Goal: Task Accomplishment & Management: Complete application form

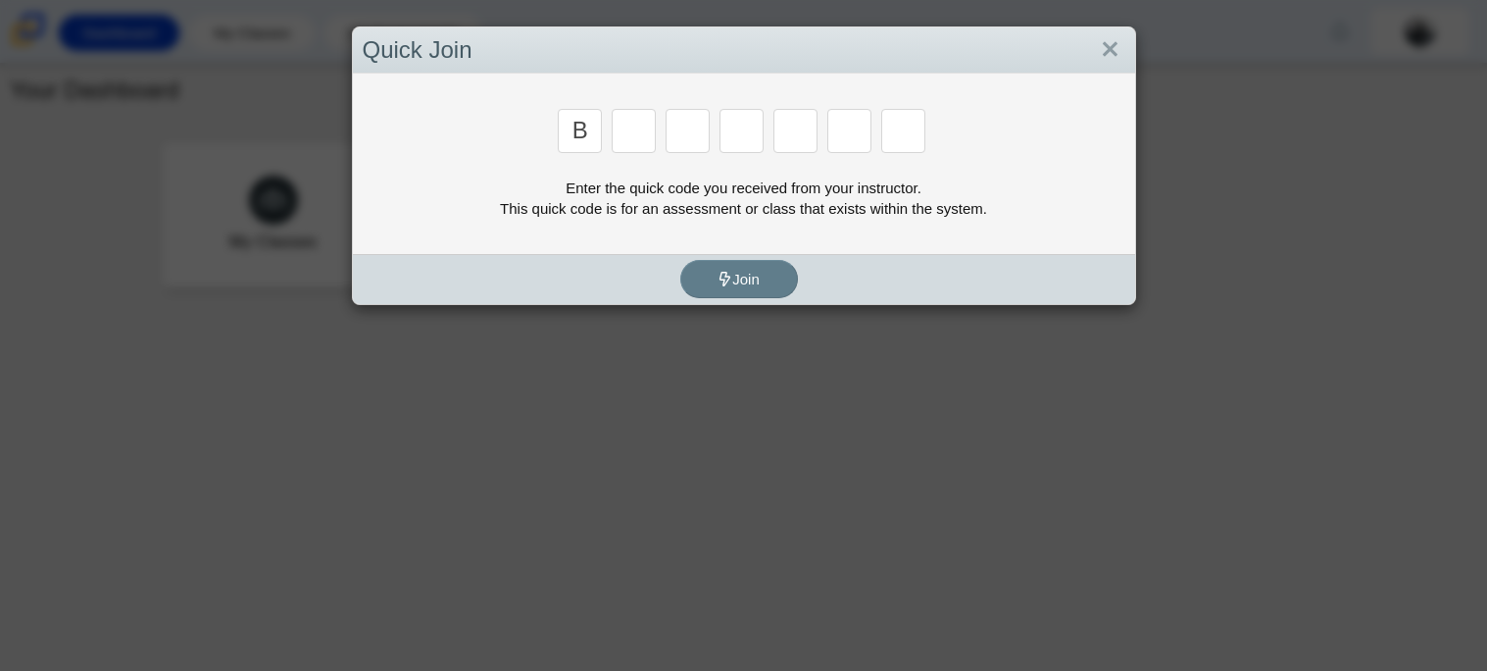
type input "b"
type input "w"
type input "8"
type input "w"
type input "z"
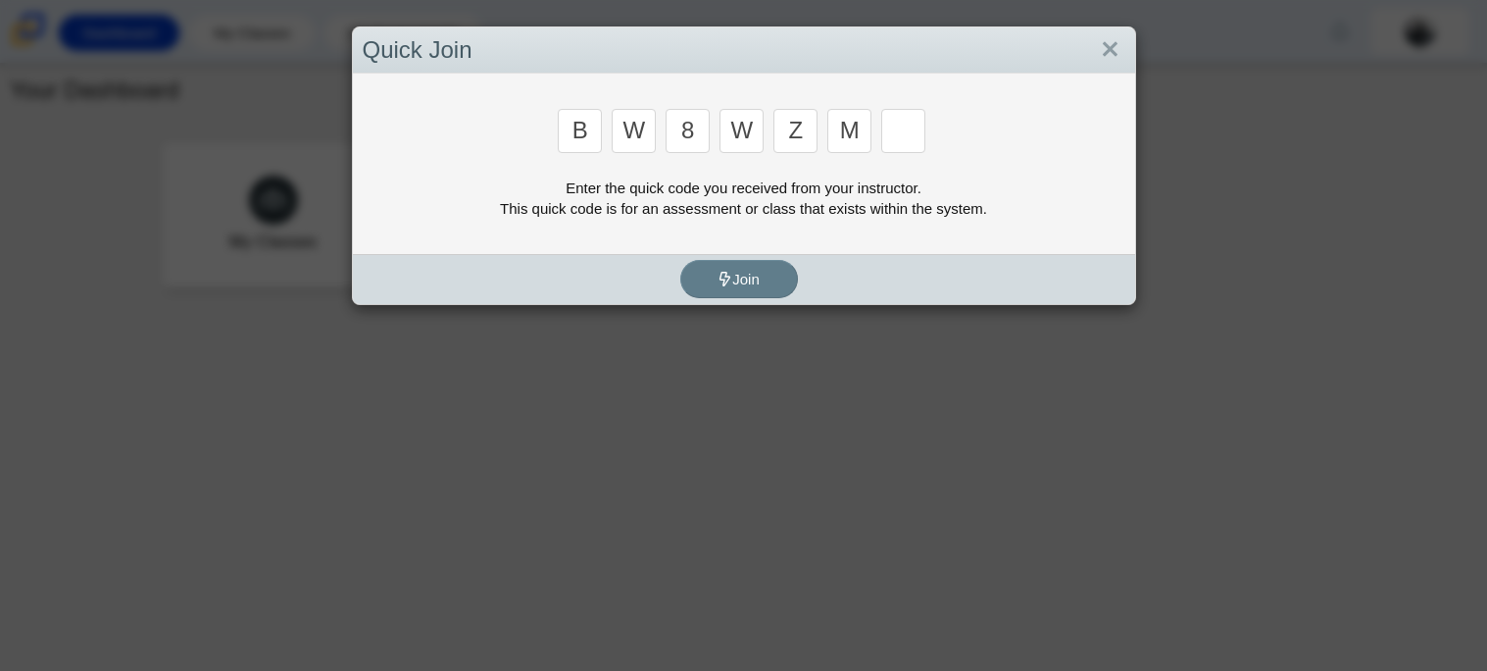
type input "m"
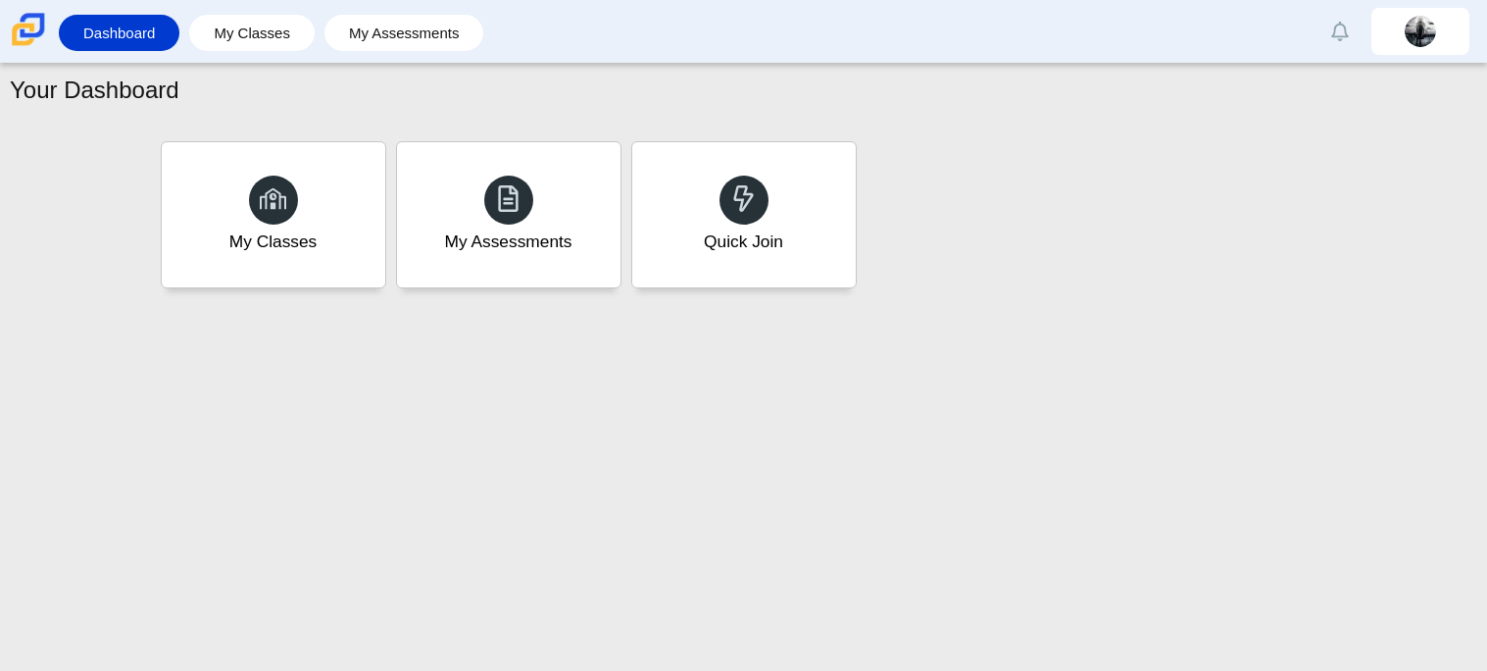
type input "v"
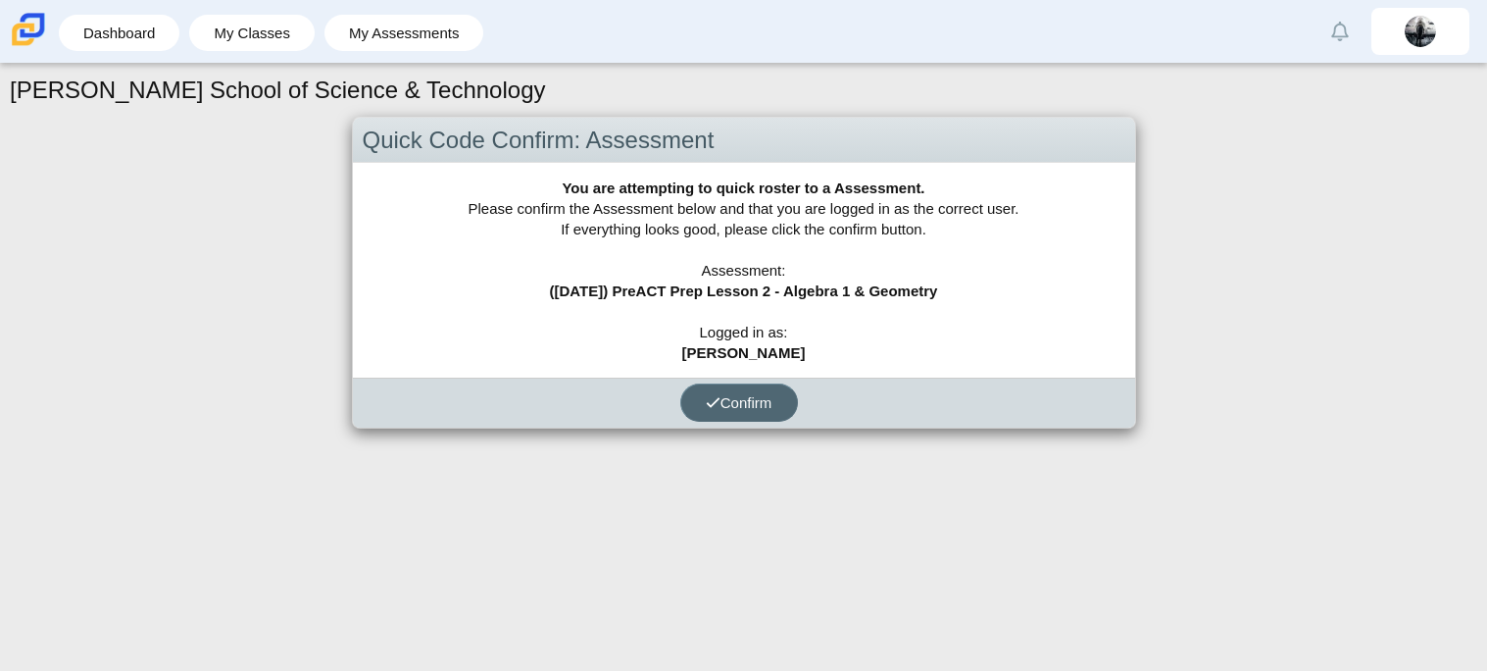
click at [730, 412] on button "Confirm" at bounding box center [739, 402] width 118 height 38
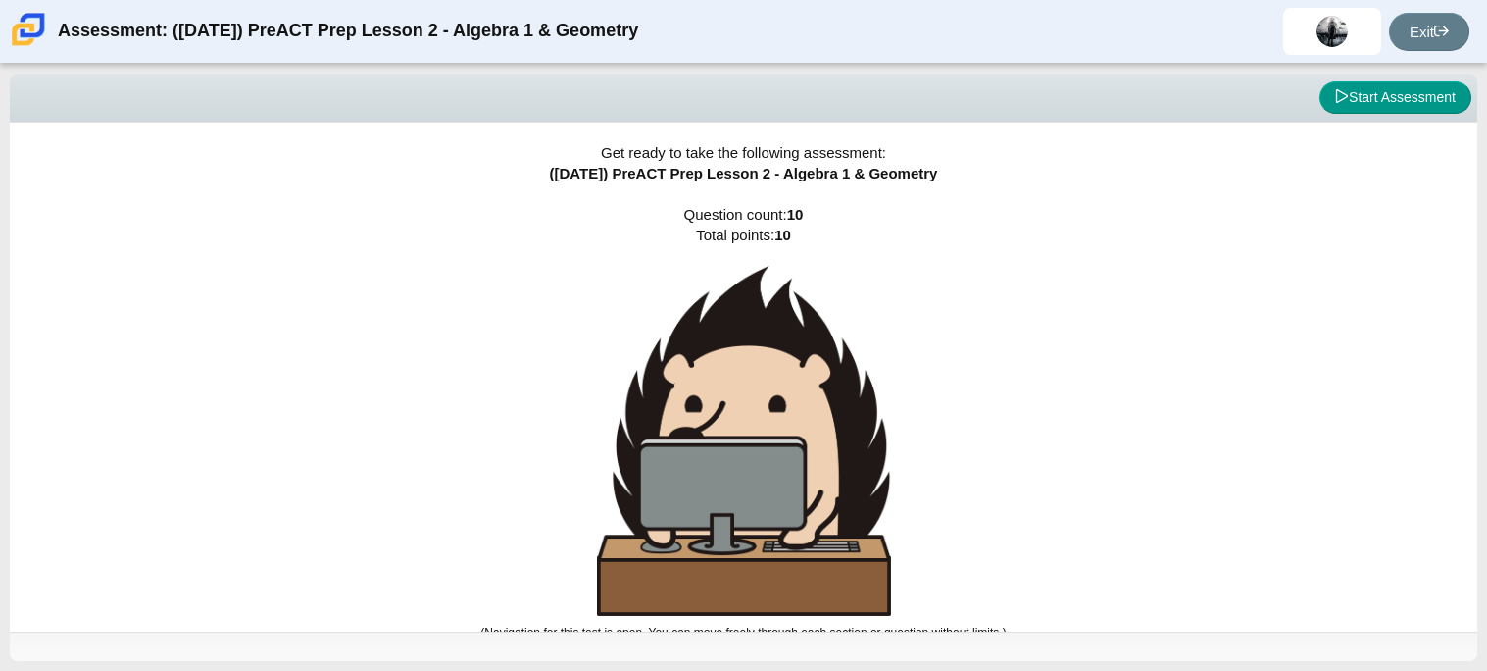
scroll to position [11, 0]
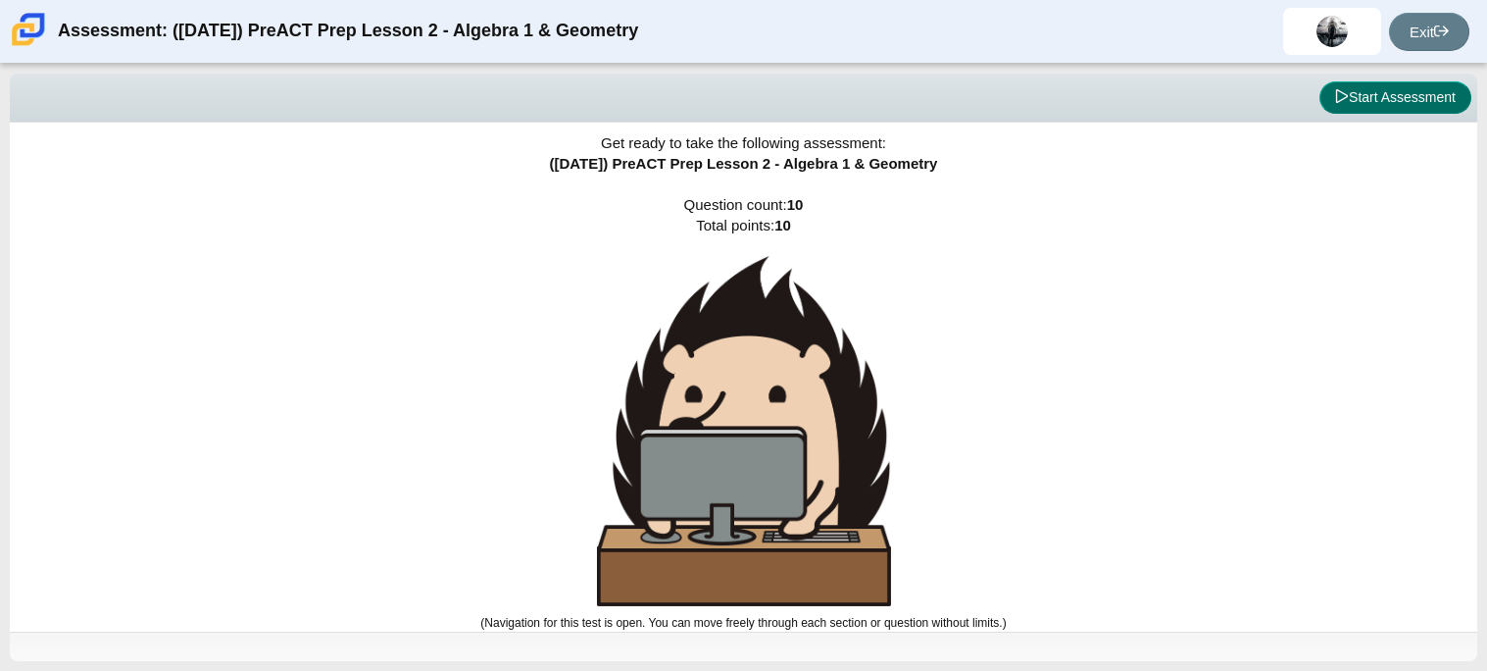
click at [1367, 101] on button "Start Assessment" at bounding box center [1396, 97] width 152 height 33
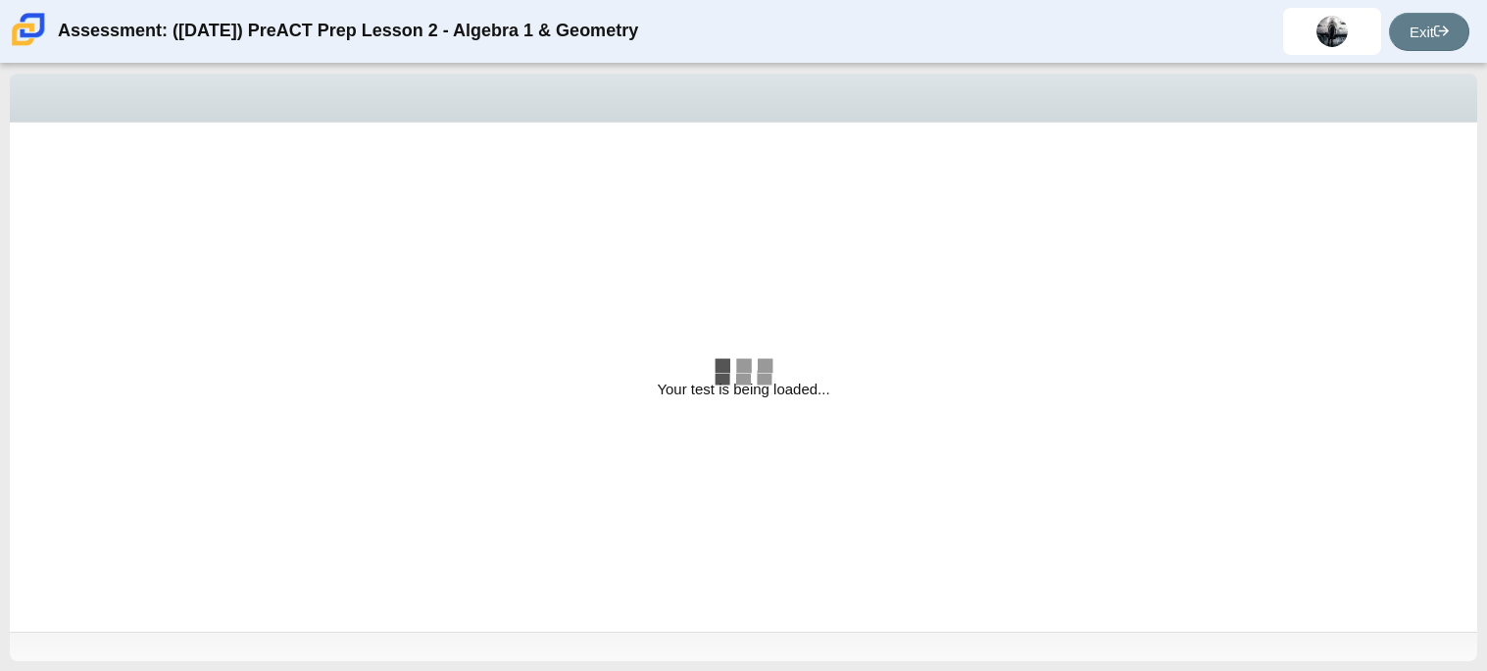
select select "bbf5d072-3e0b-44c4-9a12-6e7c9033f65b"
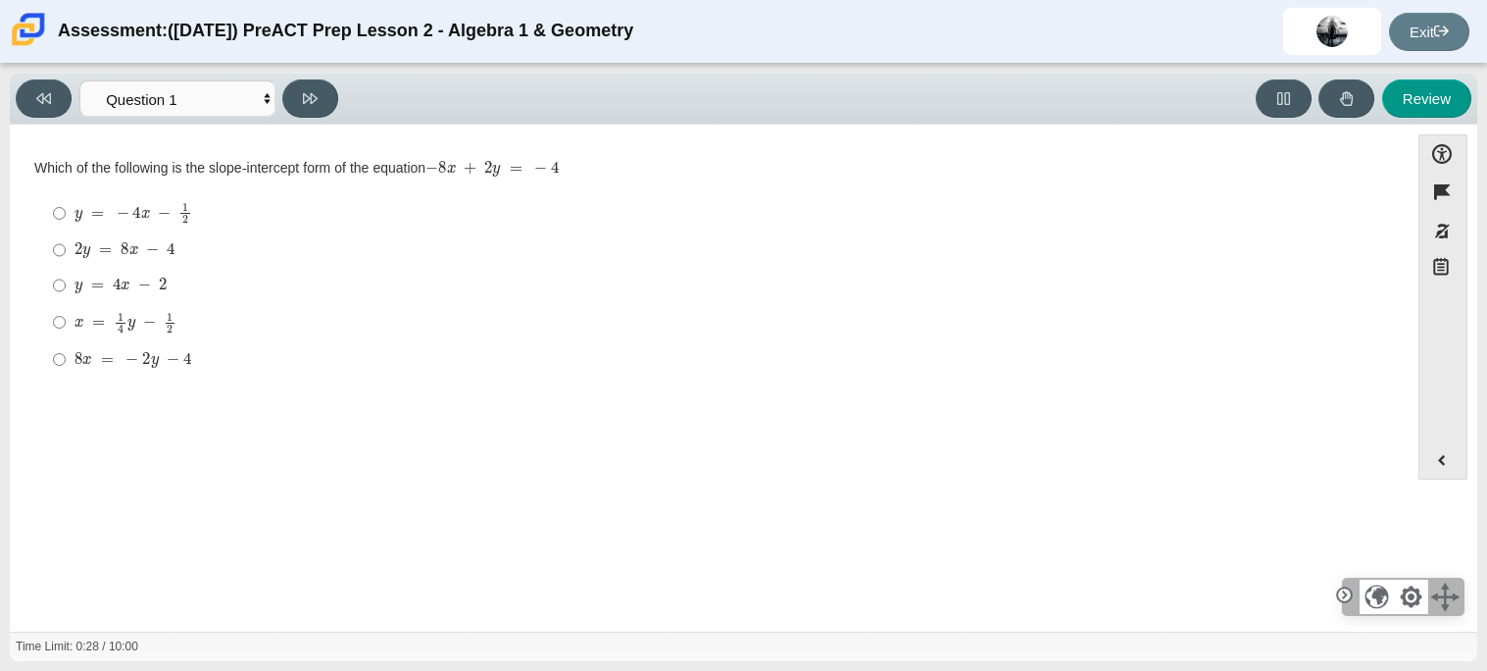
click at [659, 193] on ul "y = − 4 x − 1 2 y = − 4 x − 1 2 2 y = 8 x − 4 2 y = 8 x − 4 y = 4 x − 2 y = 4 x…" at bounding box center [709, 285] width 1348 height 185
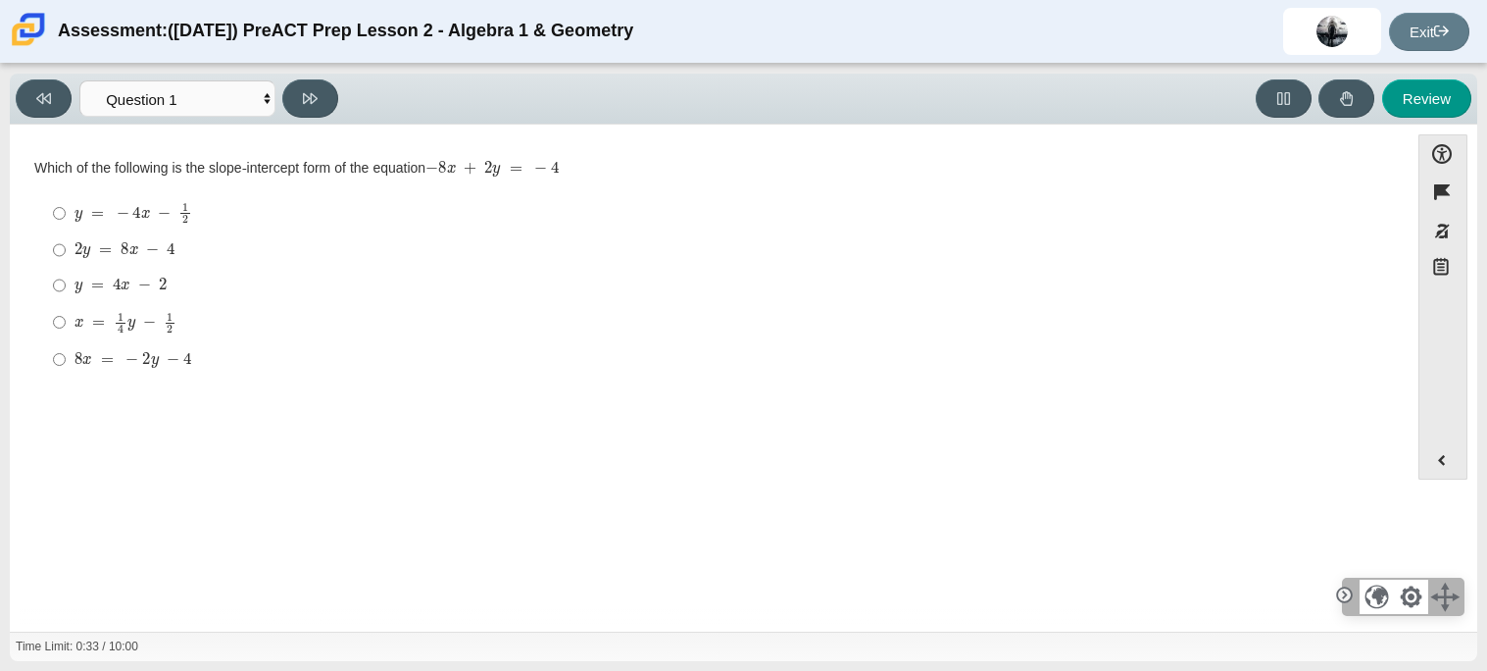
click at [659, 193] on ul "y = − 4 x − 1 2 y = − 4 x − 1 2 2 y = 8 x − 4 2 y = 8 x − 4 y = 4 x − 2 y = 4 x…" at bounding box center [709, 285] width 1348 height 185
click at [58, 254] on input "2 y = 8 x − 4 2 y = 8 x − 4" at bounding box center [59, 249] width 13 height 35
radio input "true"
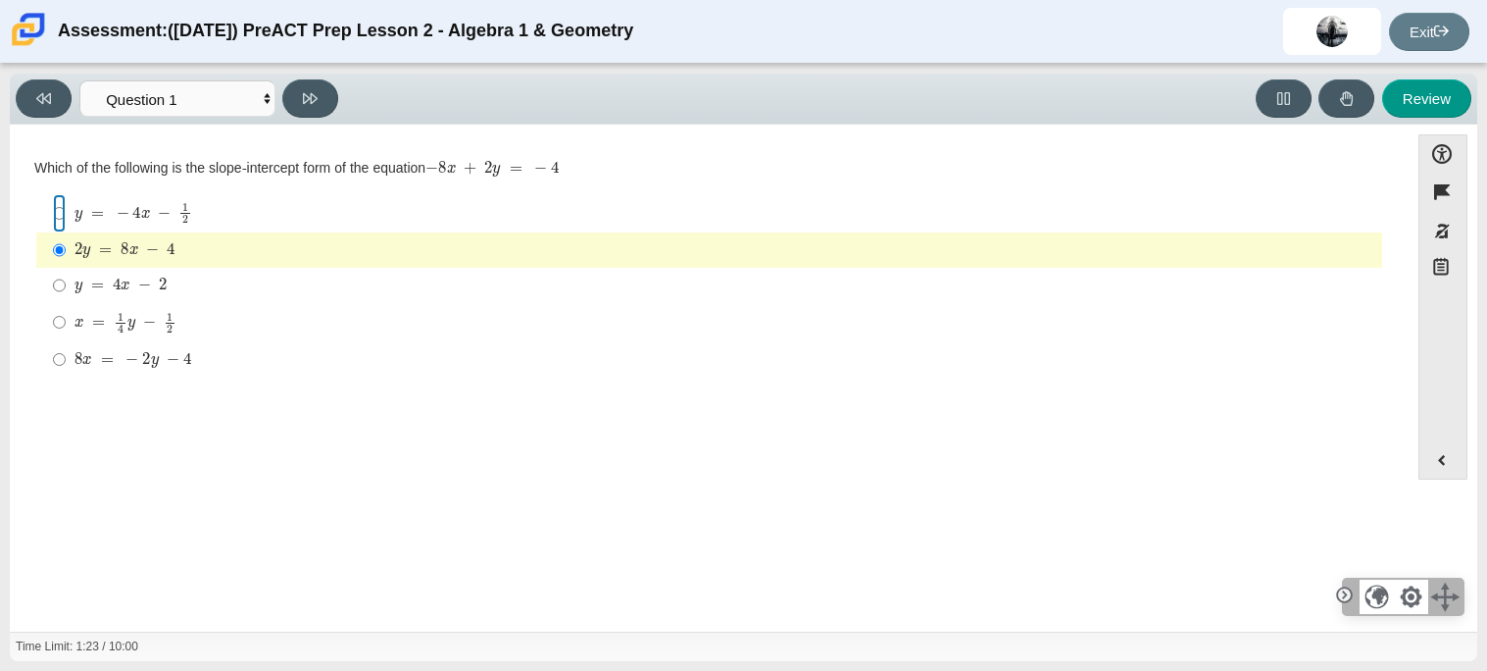
click at [63, 216] on input "y = − 4 x − 1 2 y = − 4 x − 1 2" at bounding box center [59, 213] width 13 height 38
radio input "true"
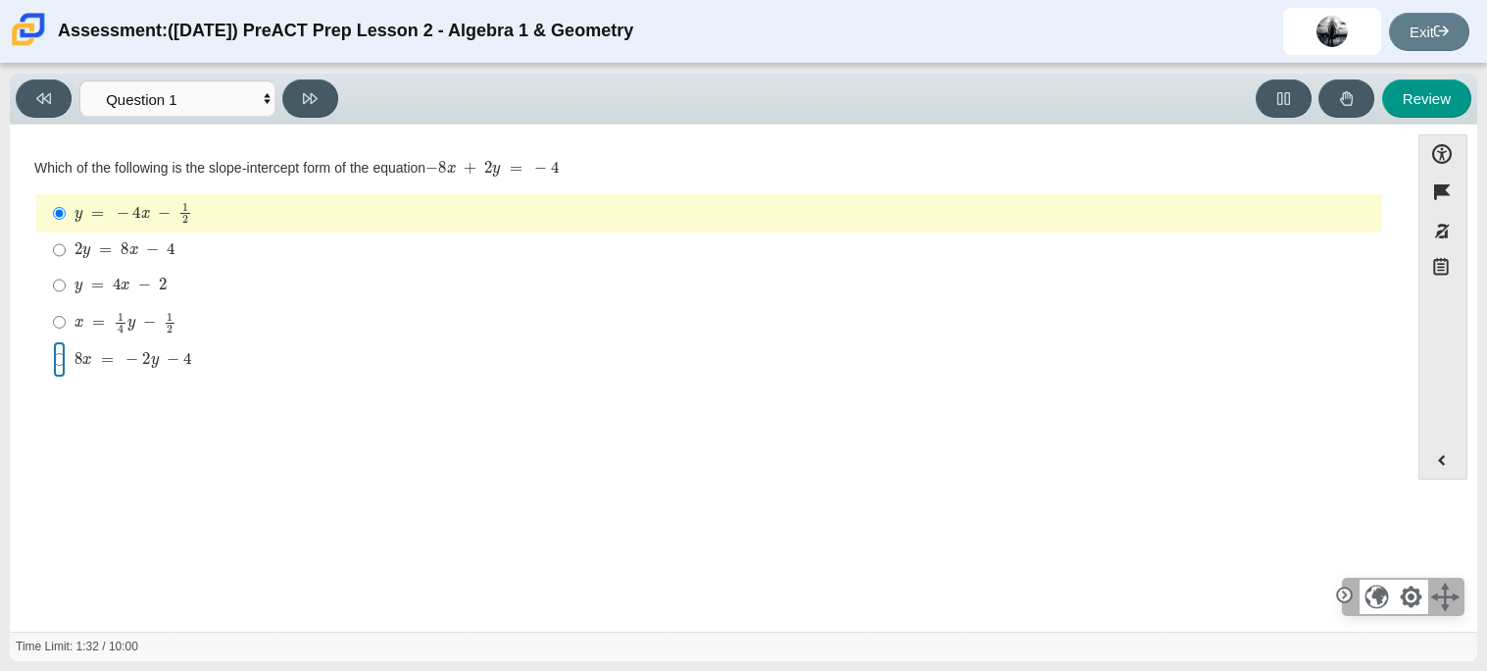
click at [57, 367] on input "8 x = − 2 y − 4 8 x = − 2 y − 4" at bounding box center [59, 358] width 13 height 35
radio input "true"
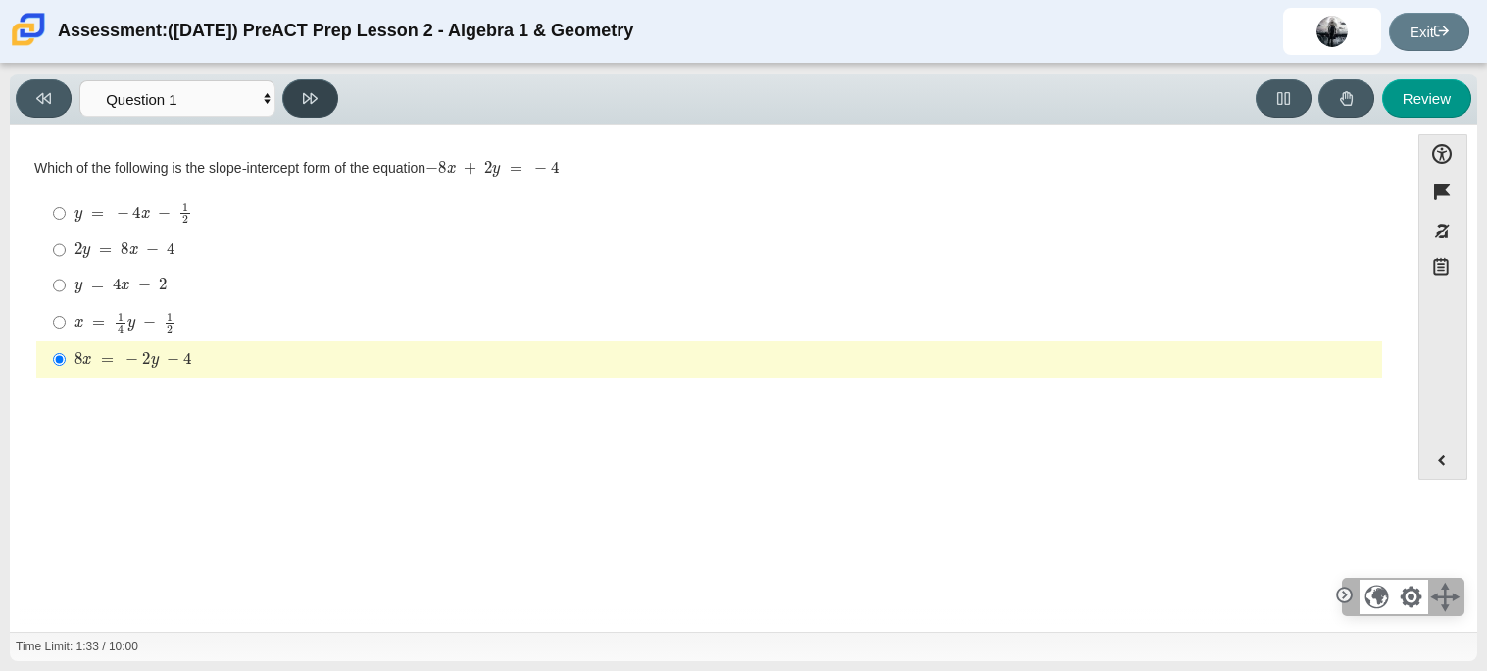
click at [325, 106] on button at bounding box center [310, 98] width 56 height 38
select select "ed62e223-81bd-4cbf-ab48-ab975844bd1f"
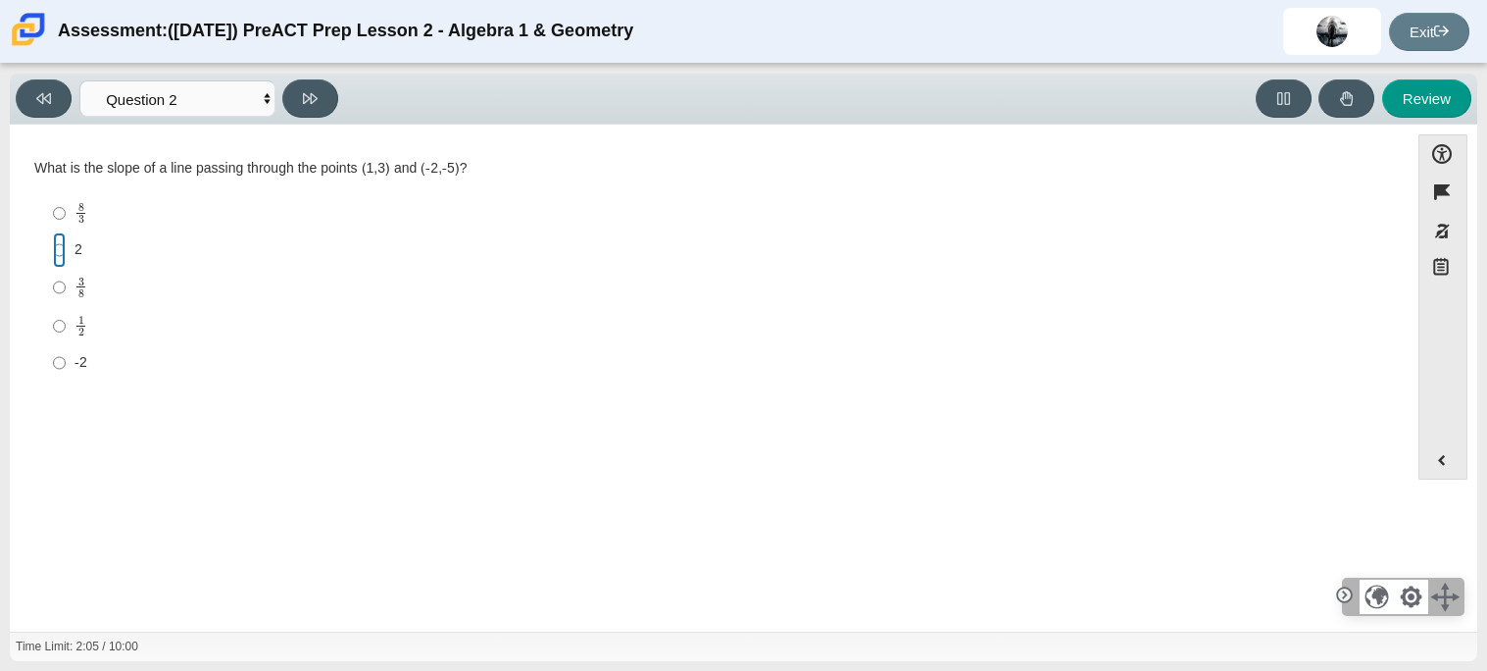
click at [60, 250] on input "2 2" at bounding box center [59, 249] width 13 height 35
radio input "true"
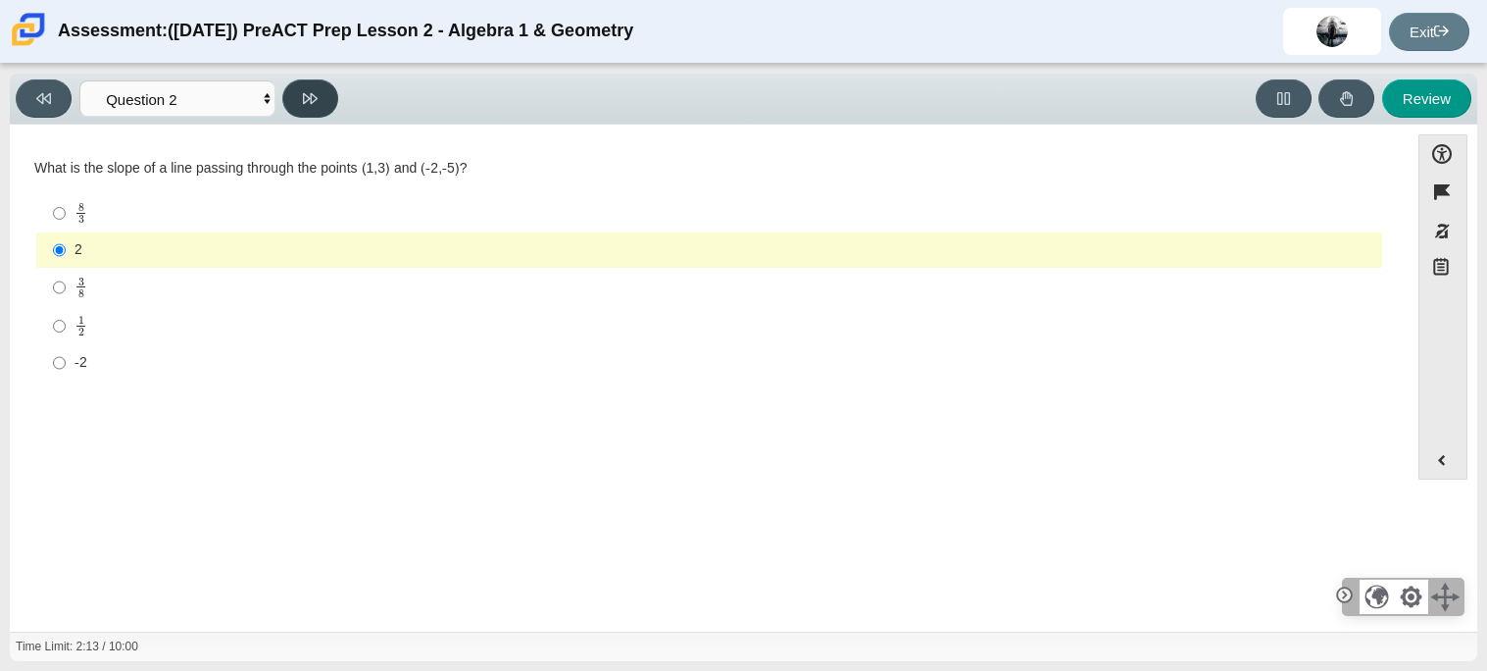
click at [306, 116] on button at bounding box center [310, 98] width 56 height 38
select select "97f4f5fa-a52e-4fed-af51-565bfcdf47cb"
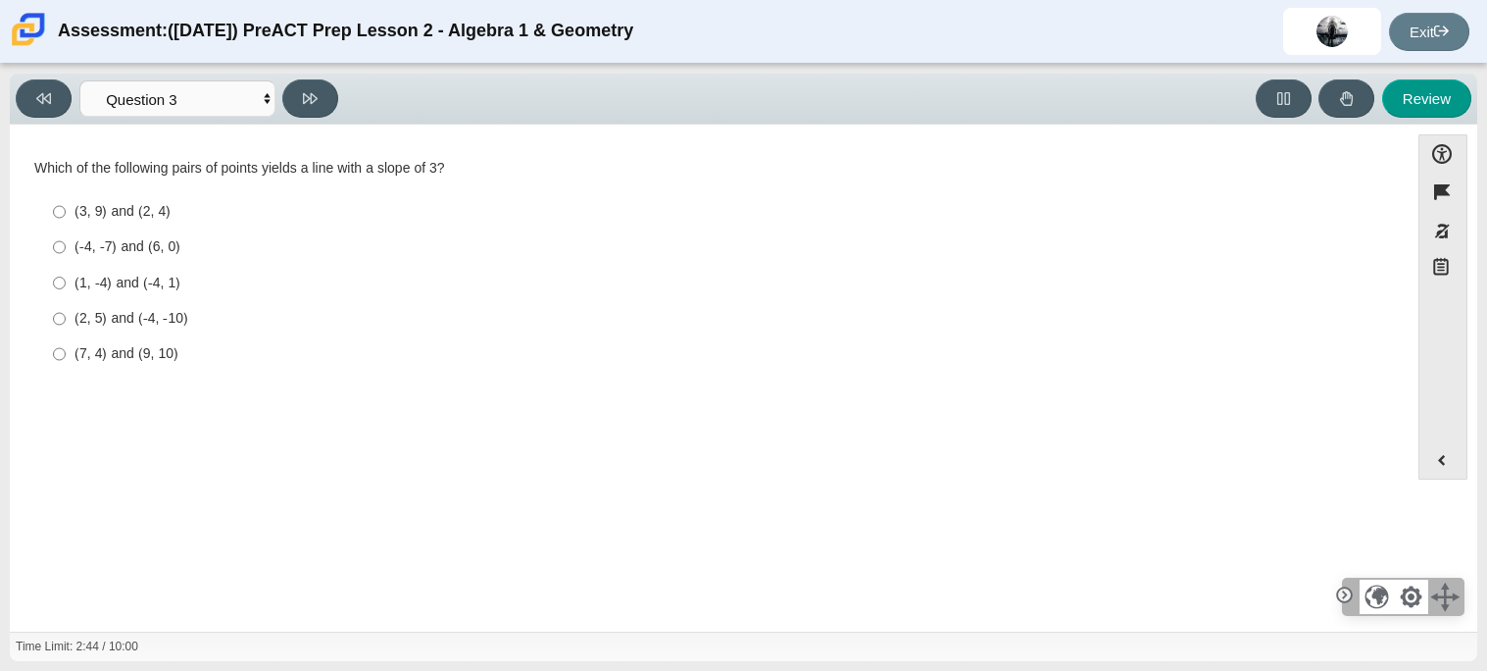
click at [127, 354] on div "(7, 4) and (9, 10)" at bounding box center [725, 354] width 1300 height 20
click at [66, 354] on input "(7, 4) and (9, 10) (7, 4) and (9, 10)" at bounding box center [59, 353] width 13 height 35
radio input "true"
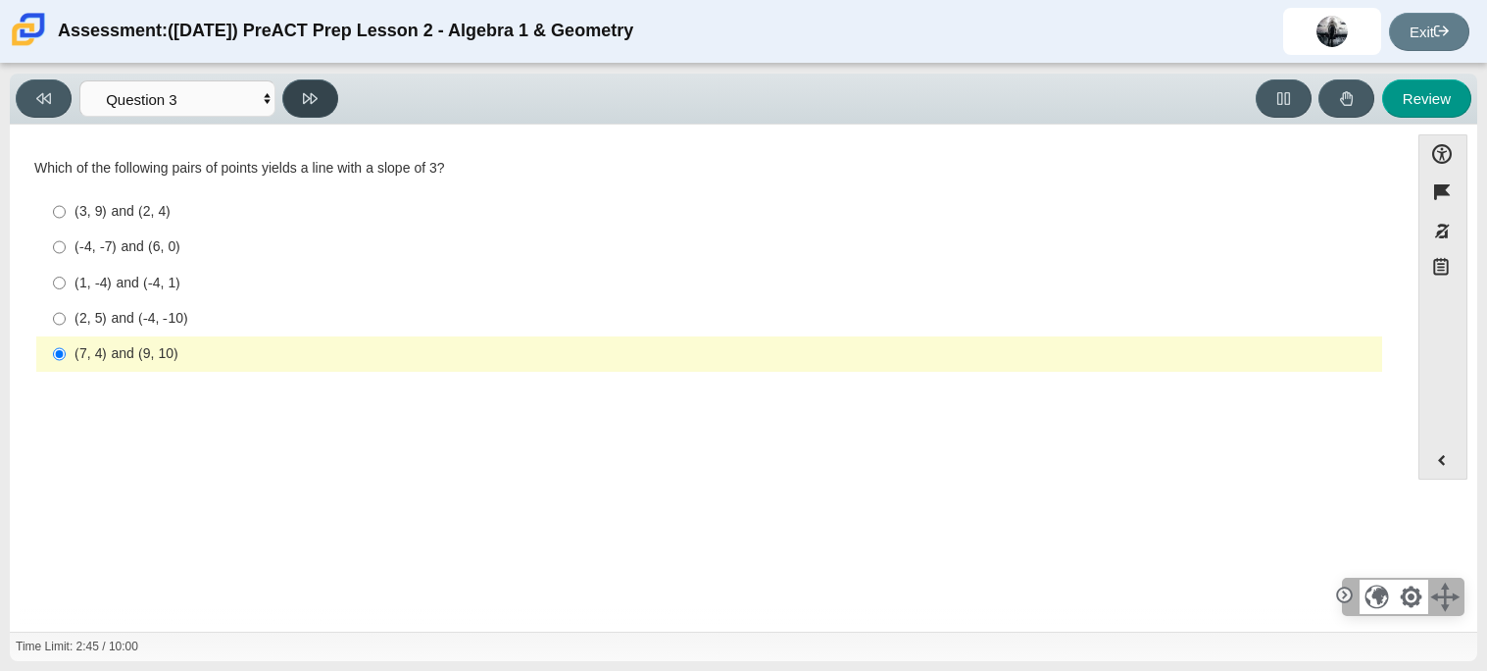
click at [312, 107] on button at bounding box center [310, 98] width 56 height 38
select select "89427bb7-e313-4f00-988f-8b8255897029"
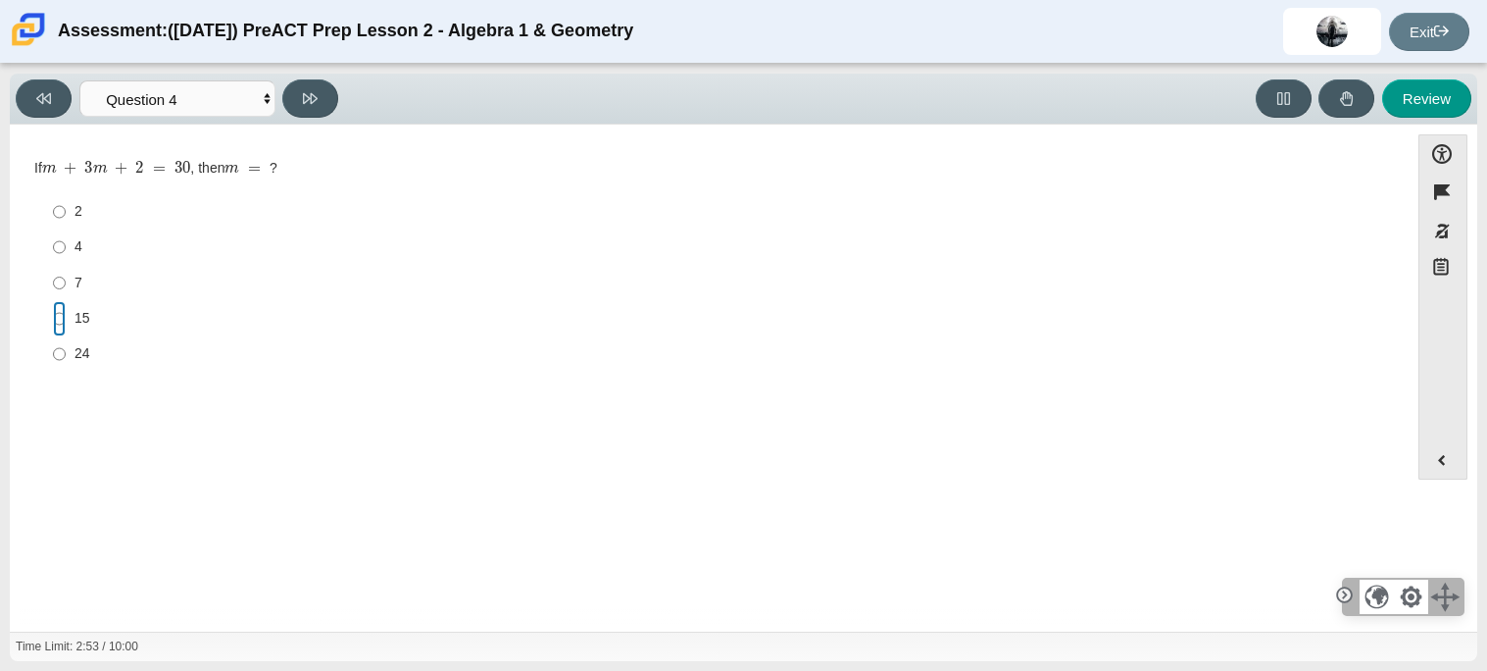
click at [57, 324] on input "15 15" at bounding box center [59, 318] width 13 height 35
radio input "true"
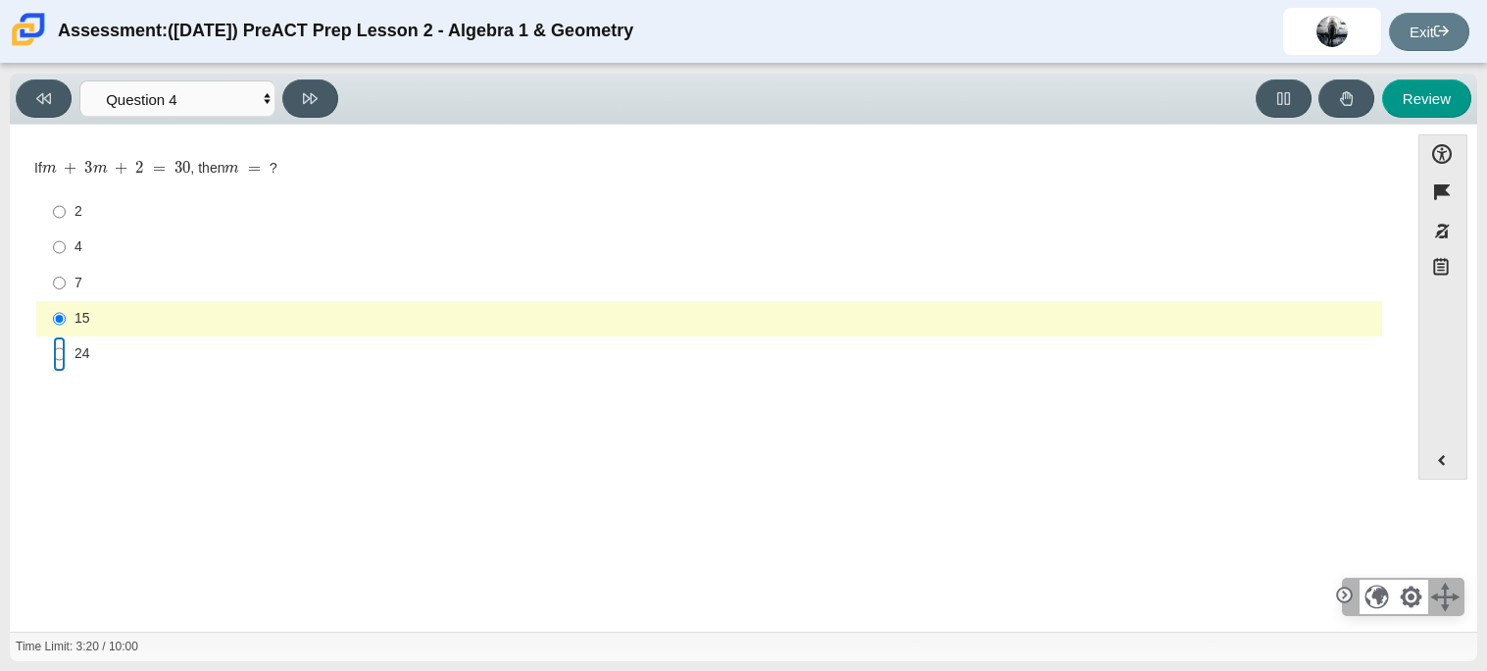
click at [62, 354] on input "24 24" at bounding box center [59, 353] width 13 height 35
radio input "true"
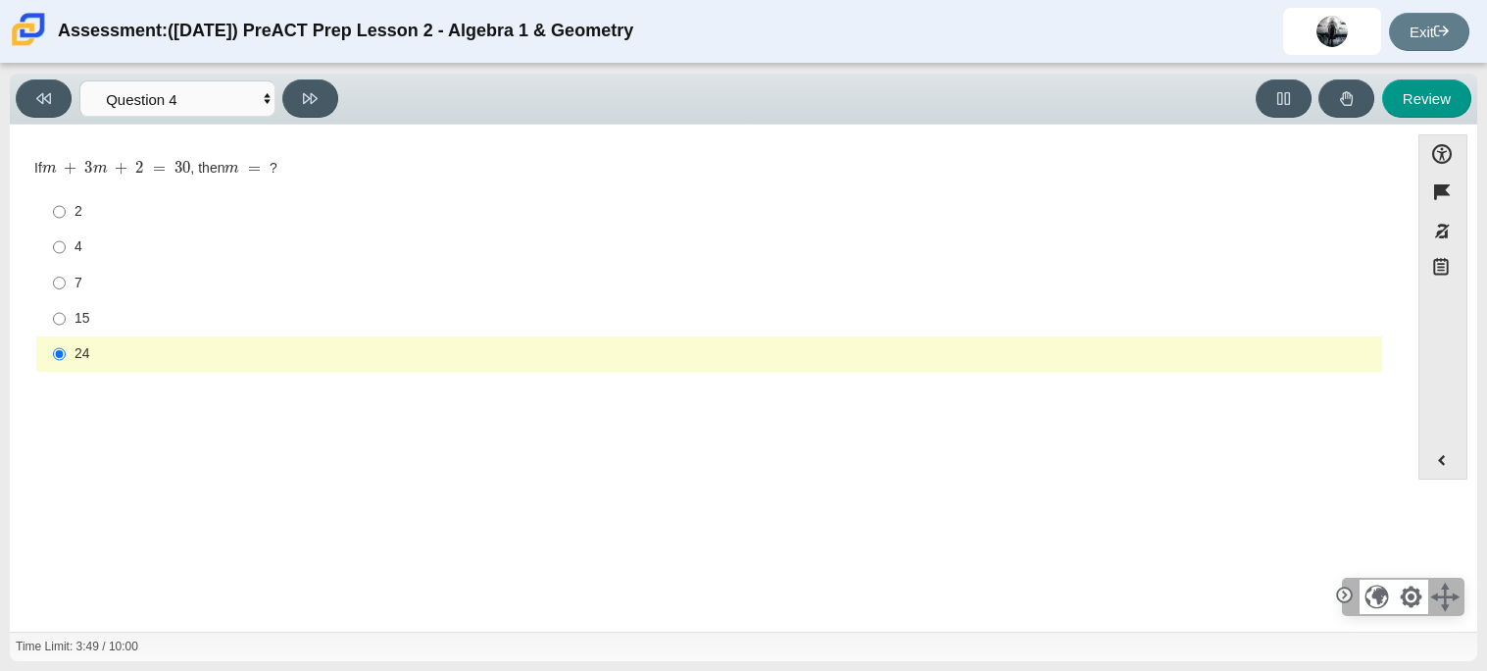
click at [75, 324] on div "15" at bounding box center [725, 319] width 1300 height 20
click at [66, 324] on input "15 15" at bounding box center [59, 318] width 13 height 35
radio input "true"
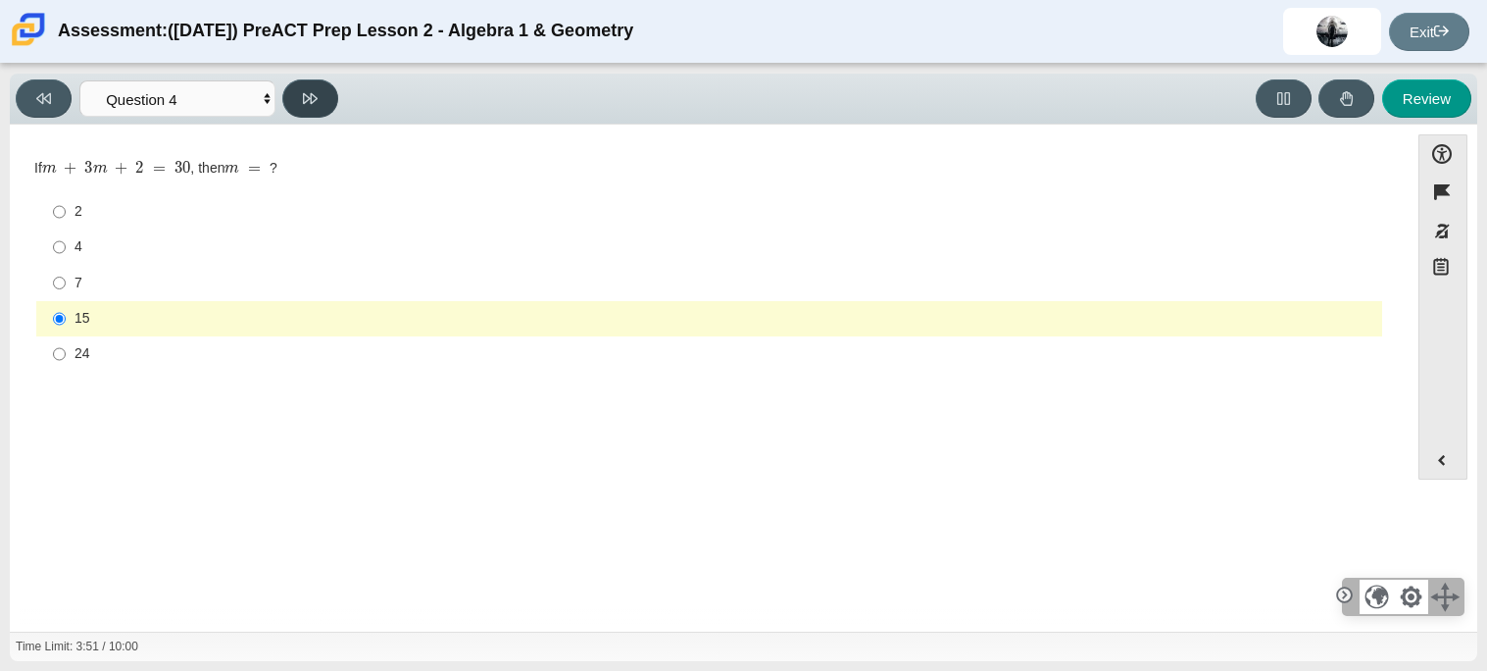
click at [305, 97] on icon at bounding box center [310, 98] width 15 height 15
select select "489dcffd-4e6a-49cf-a9d6-ad1d4a911a4e"
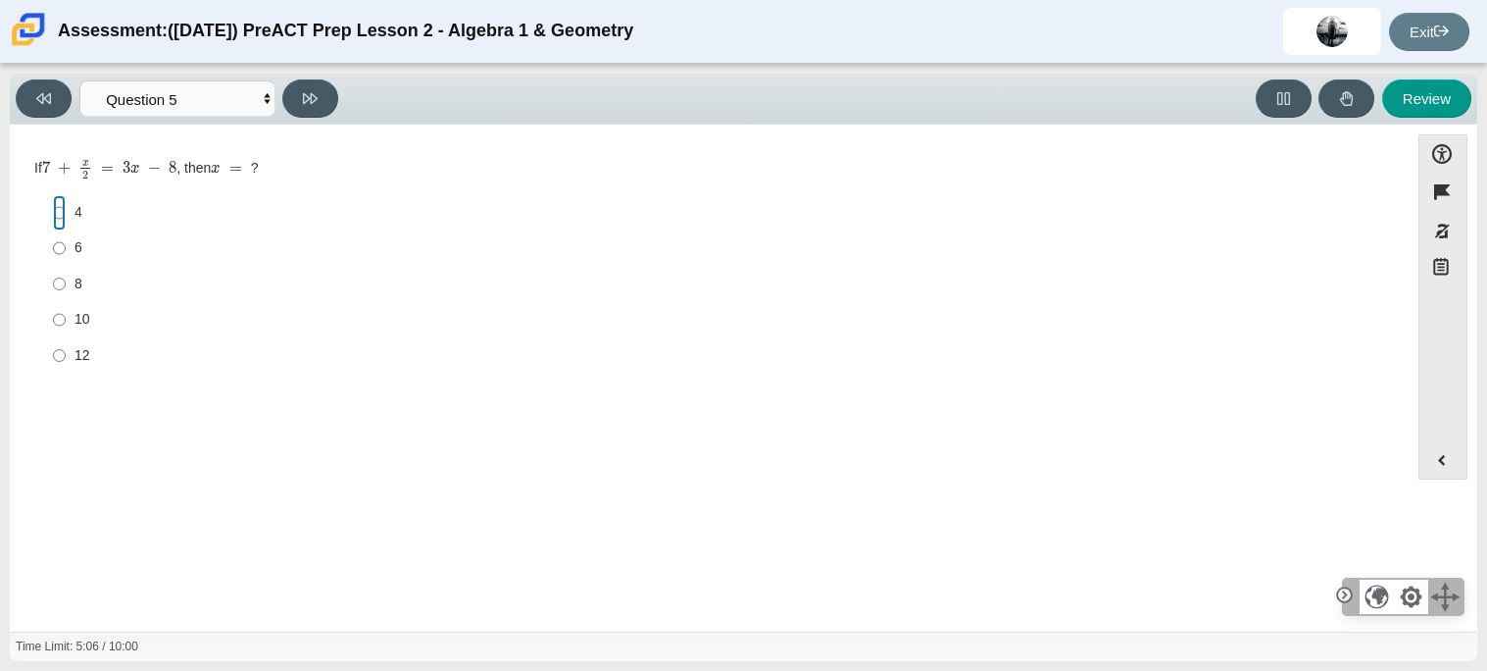
click at [59, 209] on input "4 4" at bounding box center [59, 212] width 13 height 35
radio input "true"
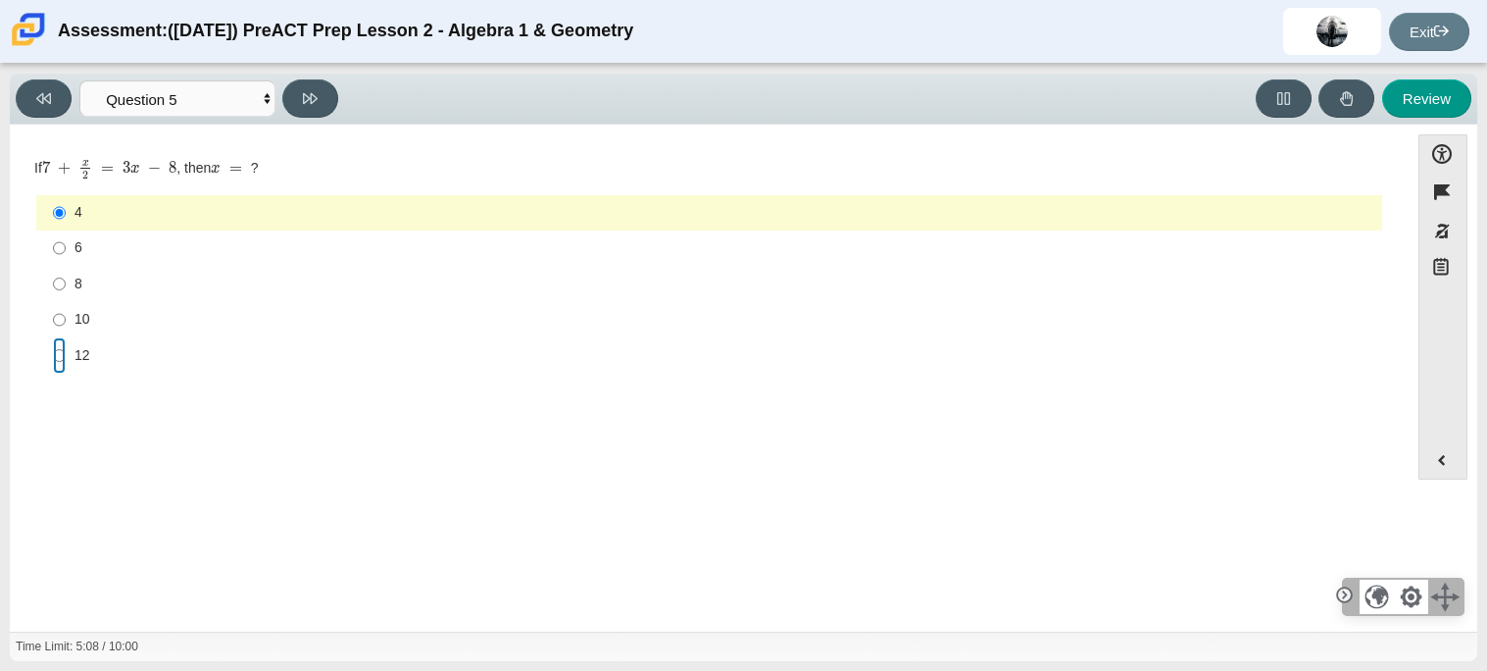
click at [57, 349] on input "12 12" at bounding box center [59, 354] width 13 height 35
radio input "true"
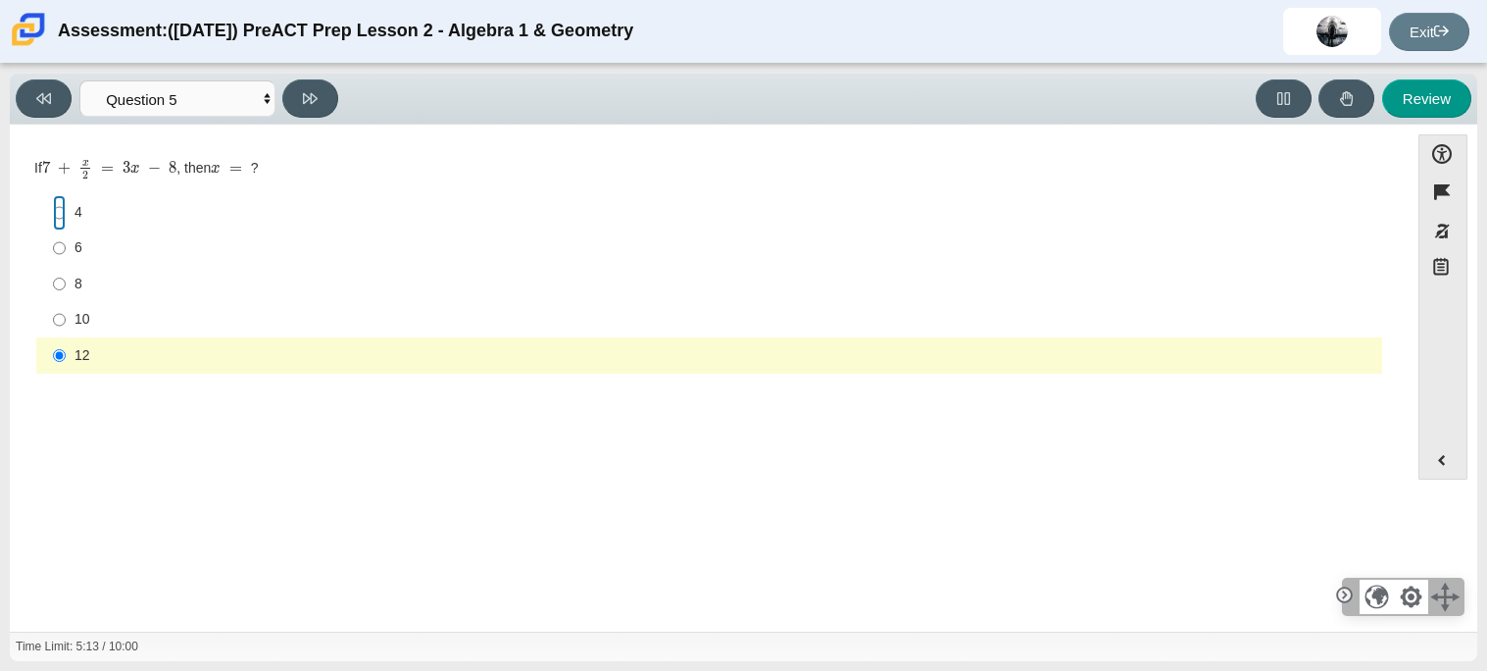
click at [54, 212] on input "4 4" at bounding box center [59, 212] width 13 height 35
radio input "true"
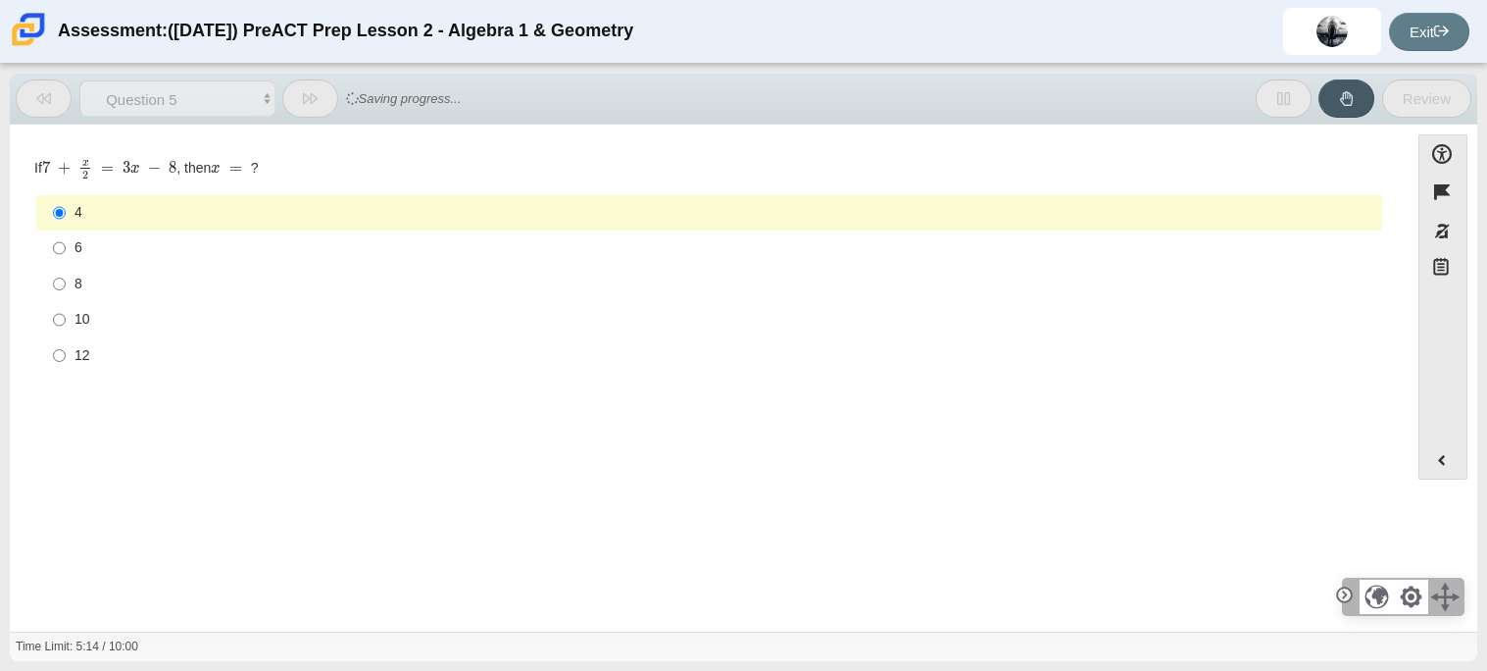
click at [76, 362] on div "12" at bounding box center [725, 356] width 1300 height 20
click at [66, 362] on input "12 12" at bounding box center [59, 354] width 13 height 35
radio input "true"
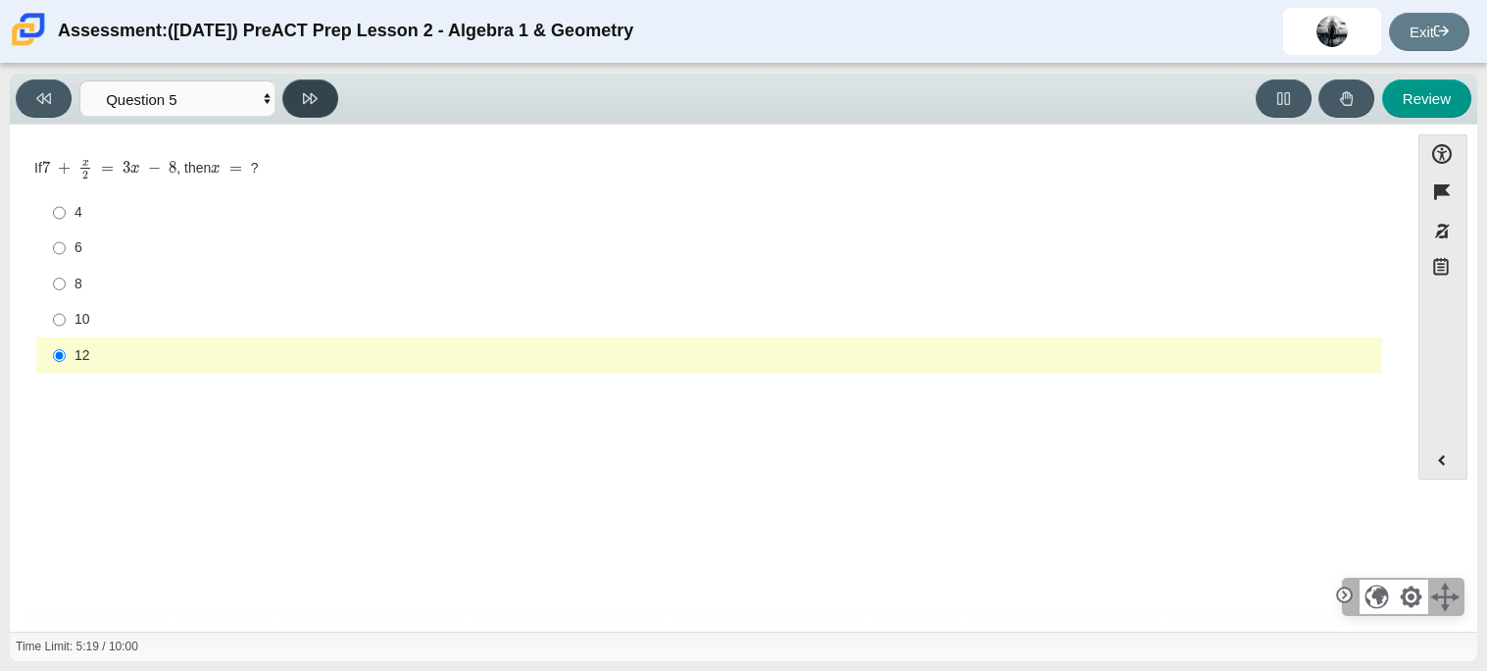
click at [323, 105] on button at bounding box center [310, 98] width 56 height 38
select select "210571de-36a6-4d8e-a361-ceff8ef801dc"
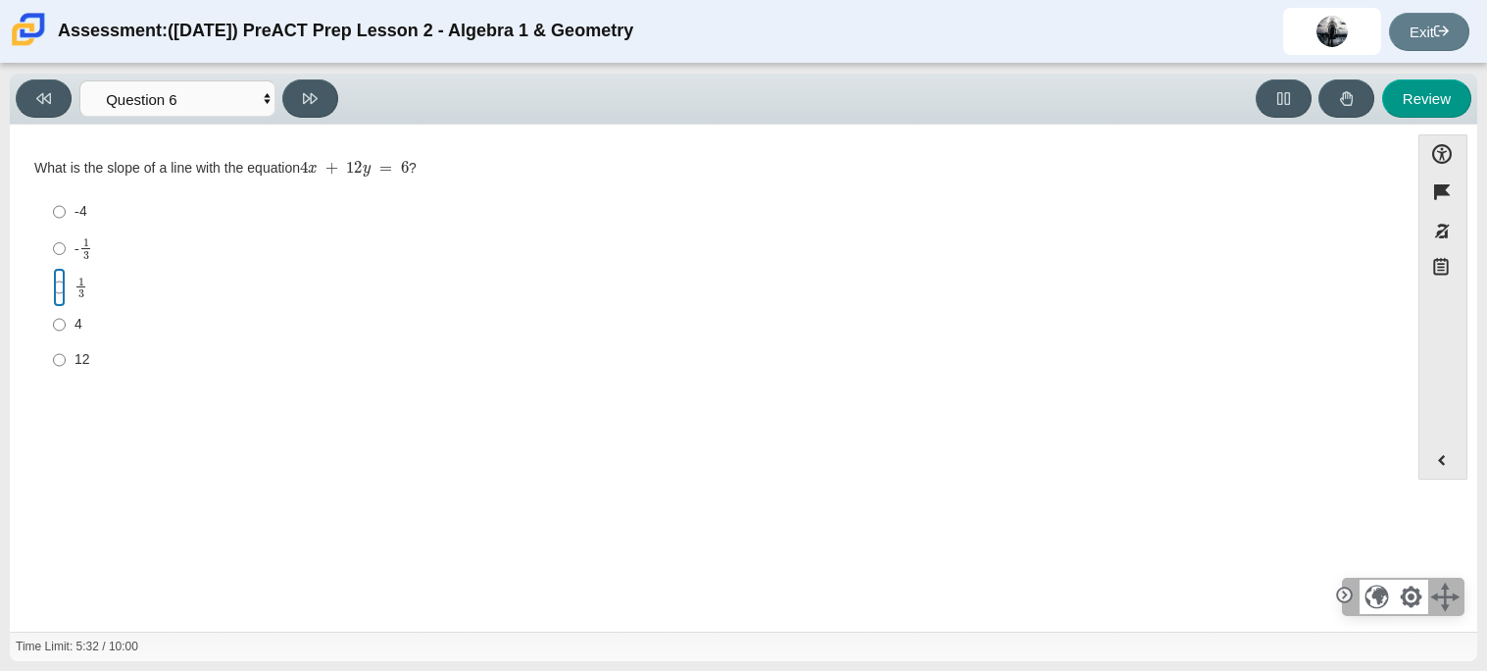
click at [58, 289] on input "1 3 1 third" at bounding box center [59, 287] width 13 height 38
radio input "true"
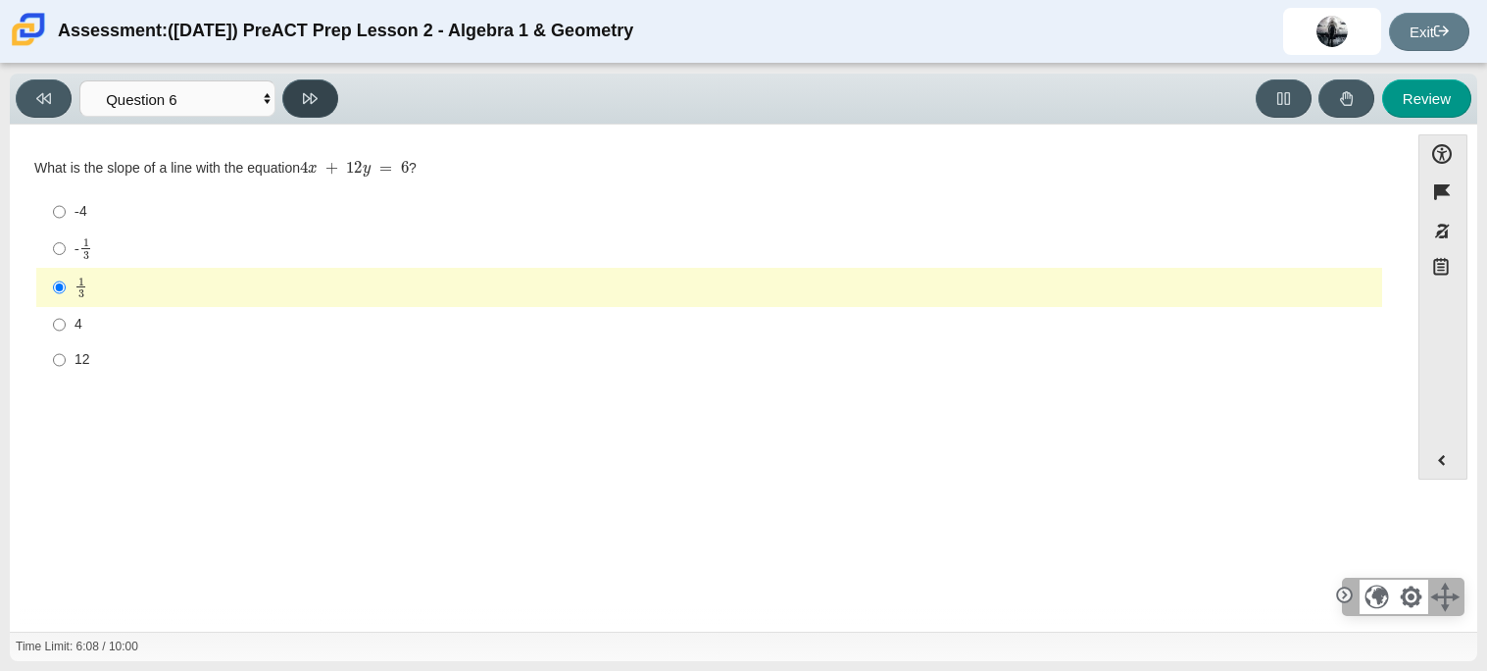
click at [324, 104] on button at bounding box center [310, 98] width 56 height 38
select select "ec95ace6-bebc-42b8-9428-40567494d4da"
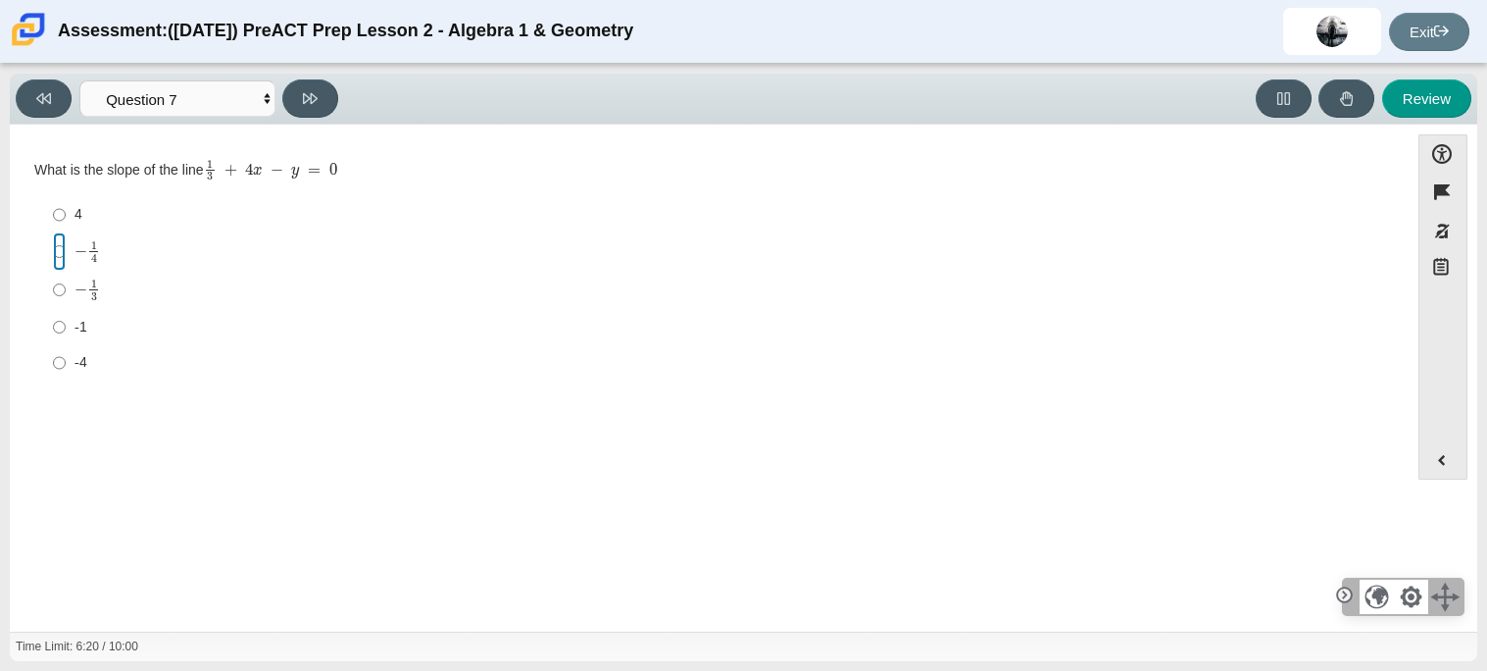
click at [59, 257] on input "− 1 4 negative 1 fourth" at bounding box center [59, 251] width 13 height 38
radio input "true"
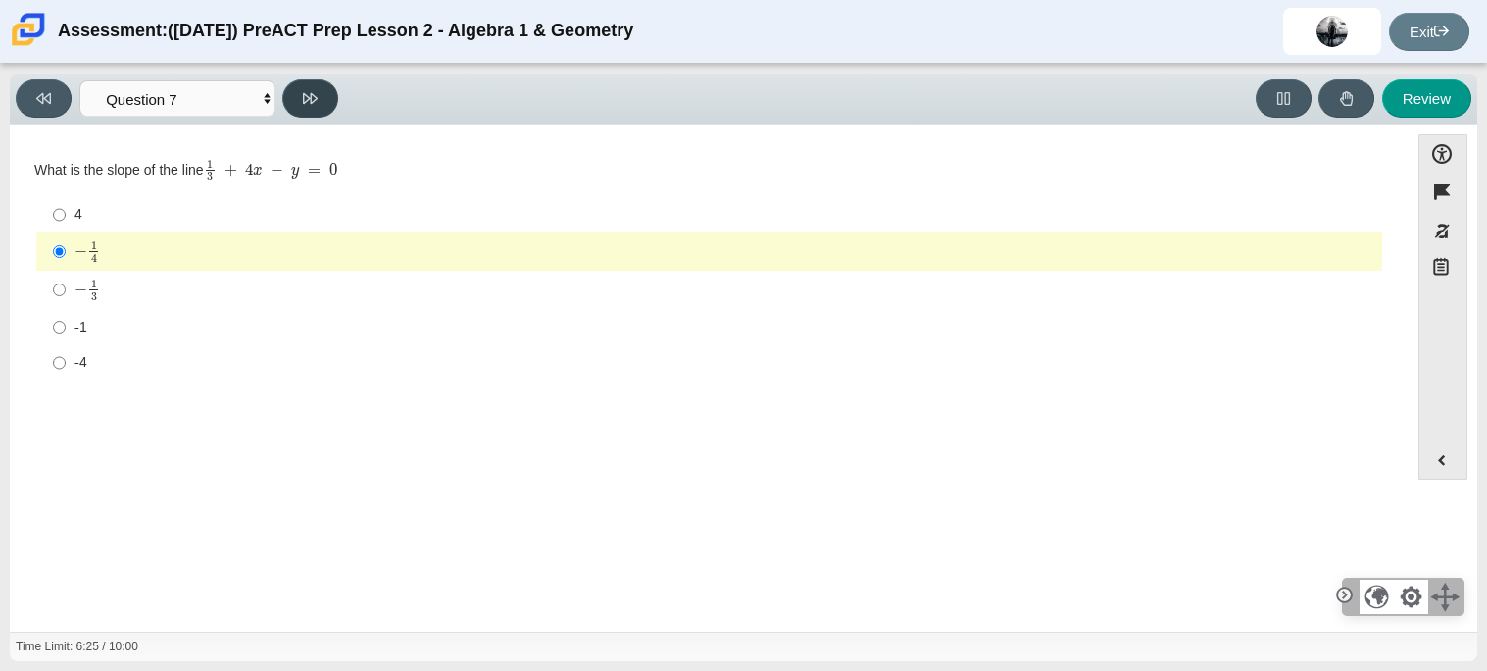
click at [303, 101] on icon at bounding box center [310, 98] width 15 height 15
select select "ce81fe10-bf29-4b5e-8bd7-4f47f2fed4d8"
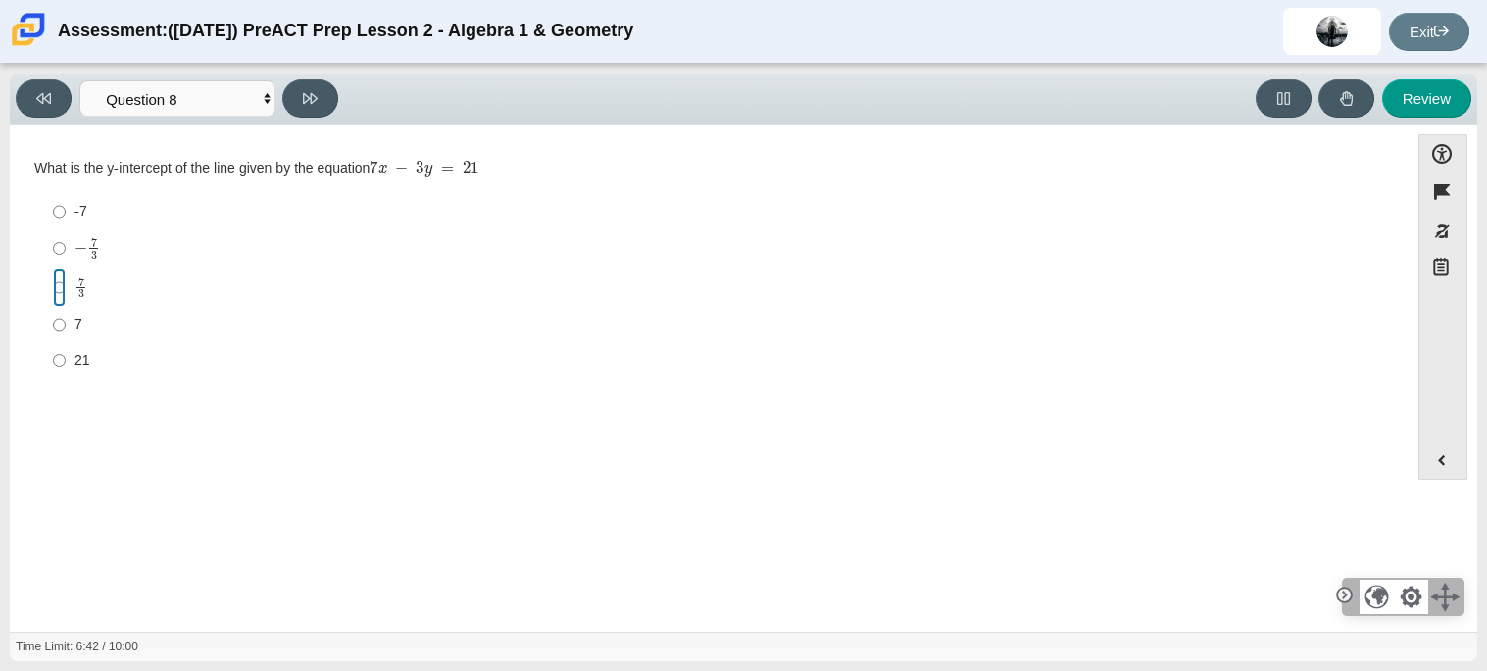
click at [54, 287] on input "7 3 7 thirds" at bounding box center [59, 287] width 13 height 38
radio input "true"
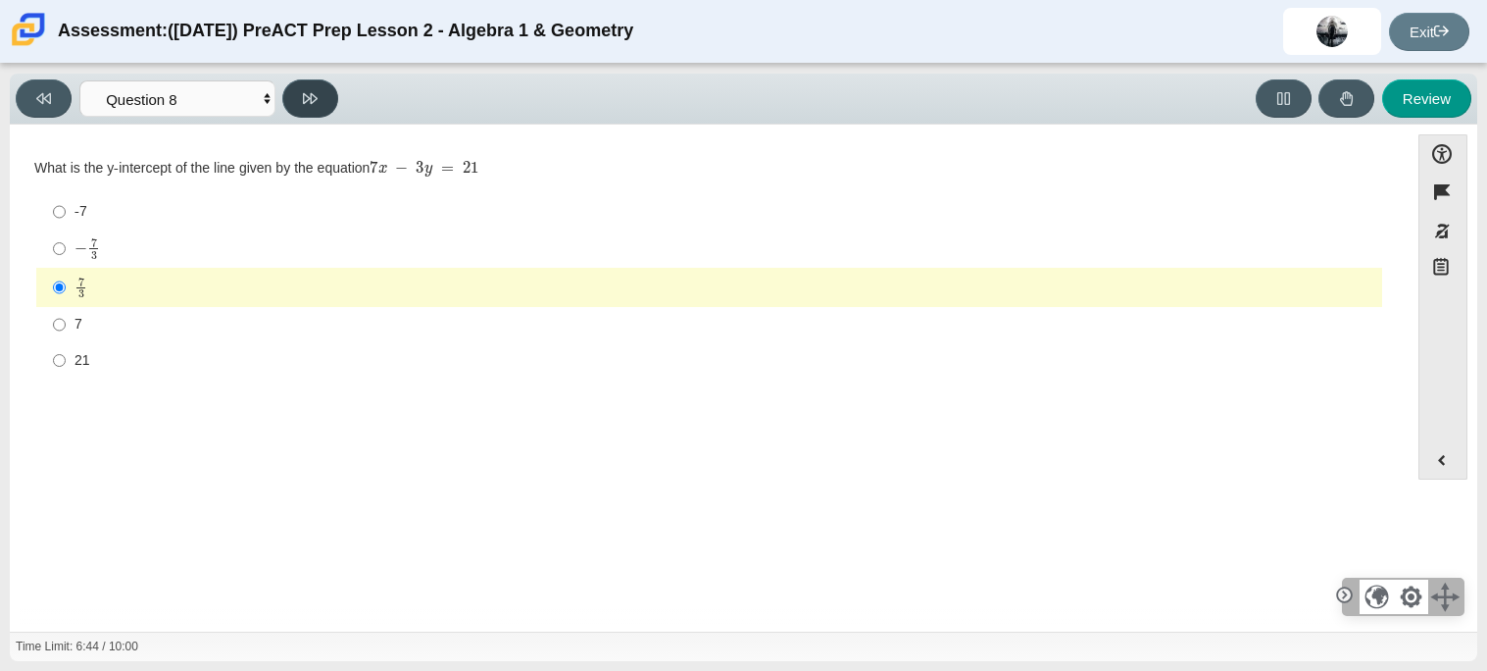
click at [308, 93] on icon at bounding box center [310, 98] width 15 height 15
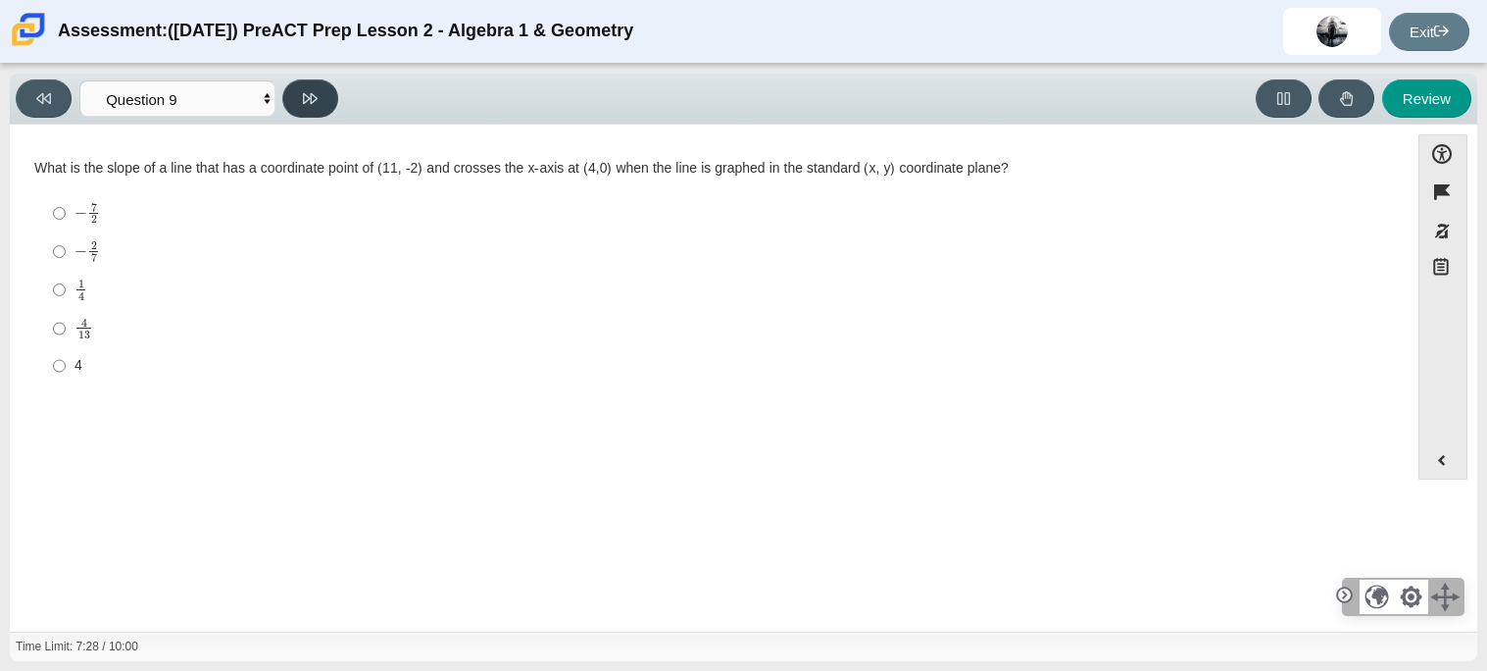
click at [308, 93] on icon at bounding box center [310, 98] width 15 height 15
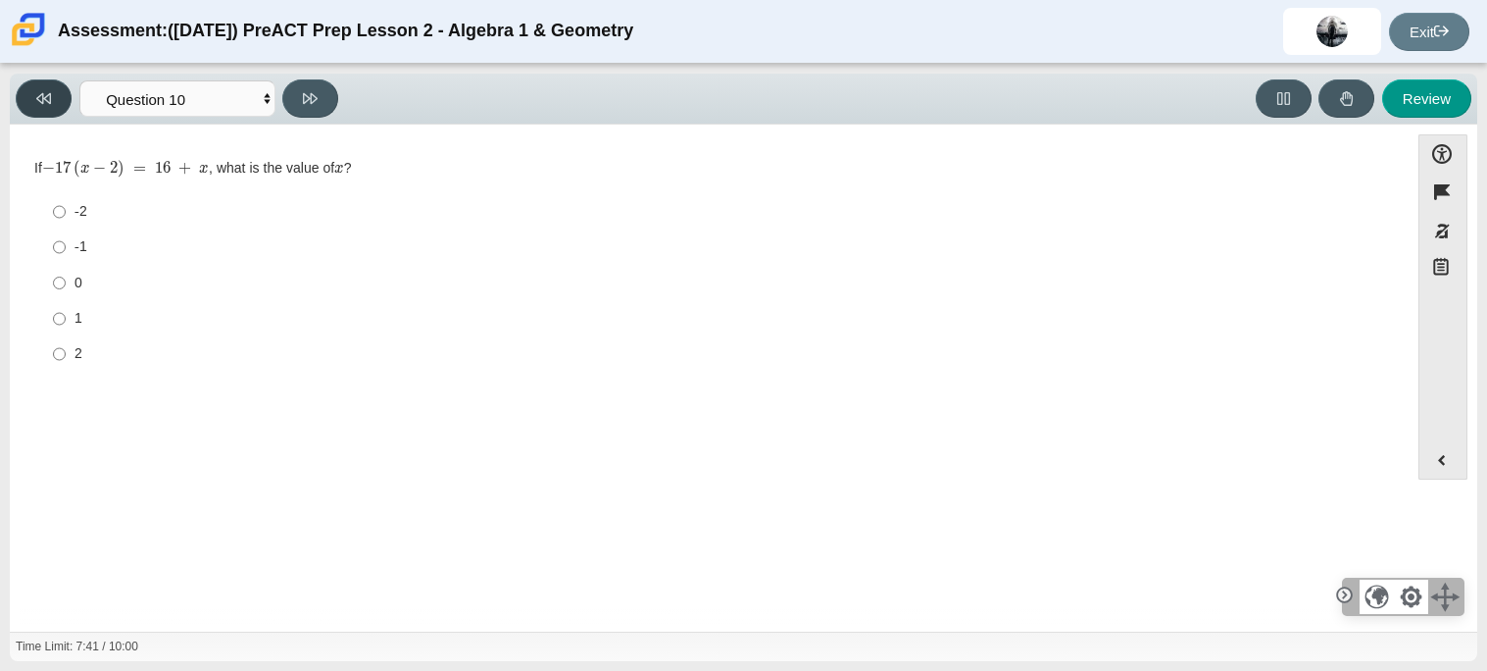
click at [63, 93] on button at bounding box center [44, 98] width 56 height 38
select select "14773eaf-2ca1-47ae-afe7-a624a56f34b3"
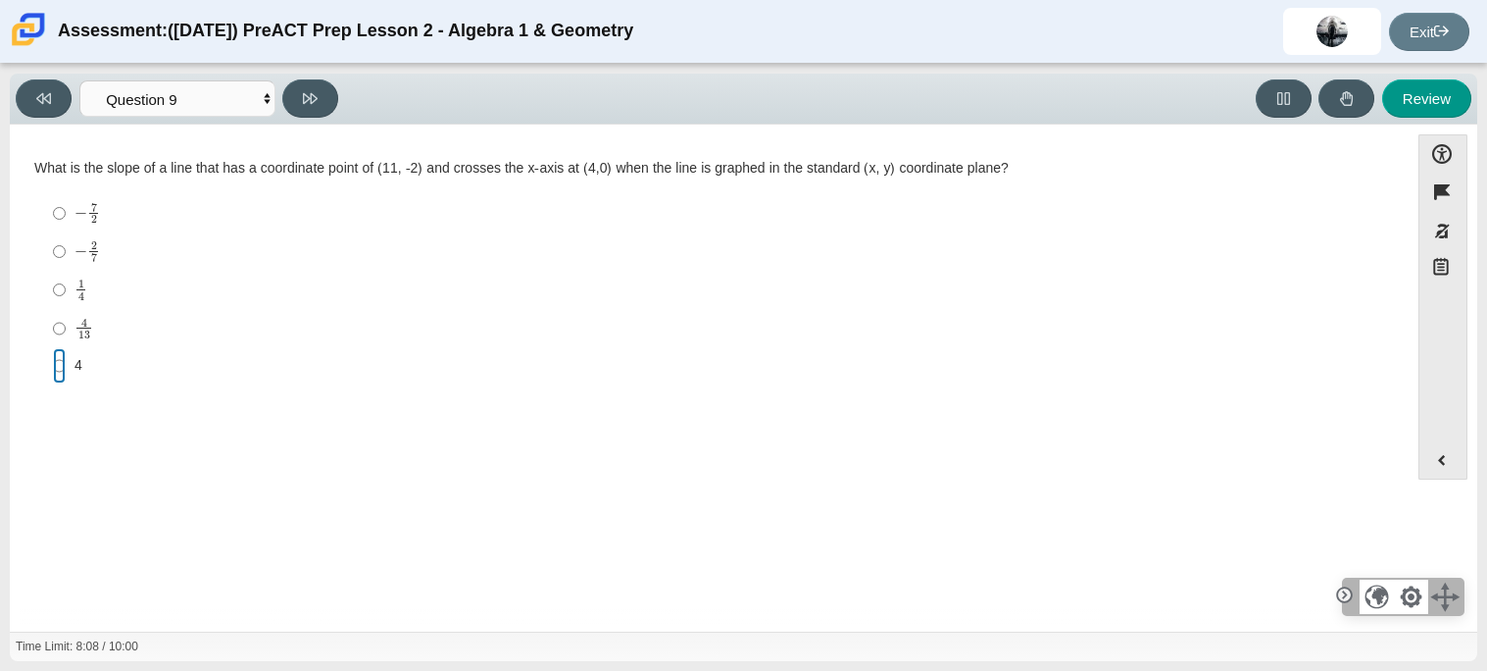
click at [54, 370] on input "4 4" at bounding box center [59, 365] width 13 height 35
radio input "true"
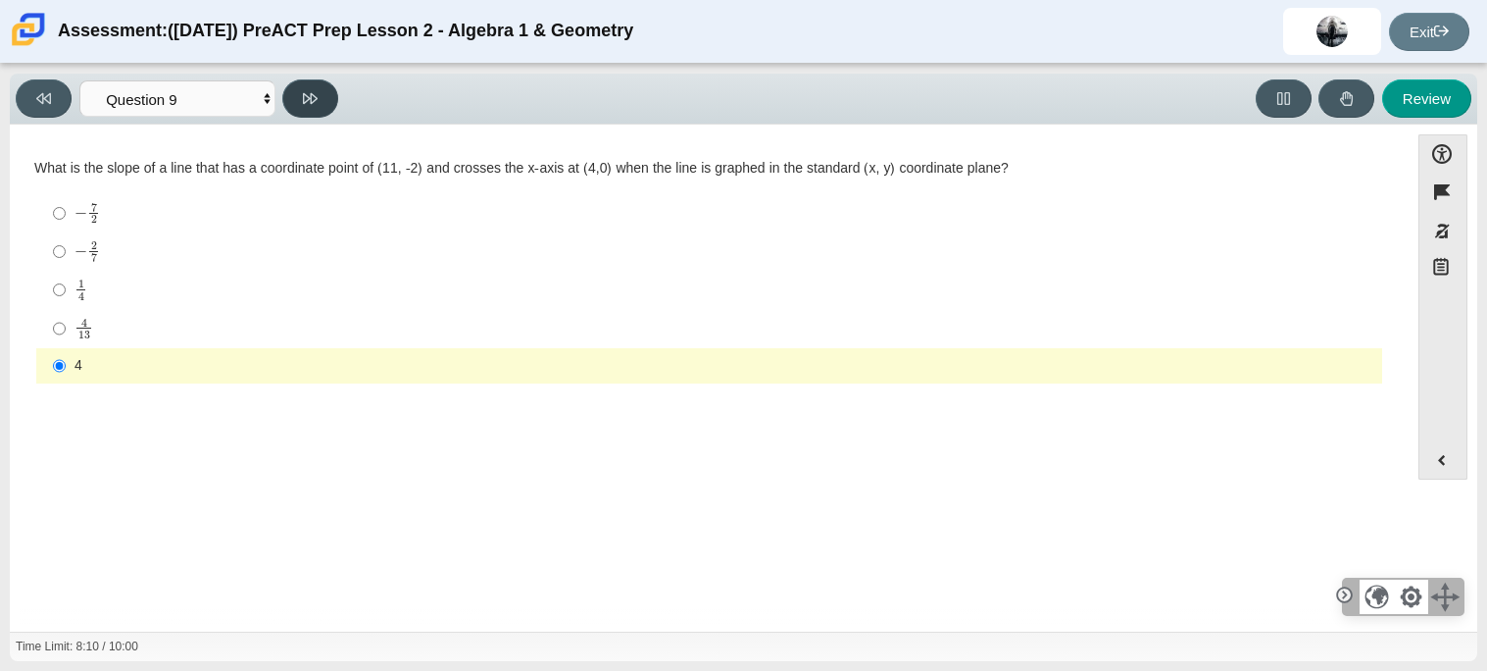
click at [319, 94] on button at bounding box center [310, 98] width 56 height 38
select select "96b71634-eacb-4f7e-8aef-411727d9bcba"
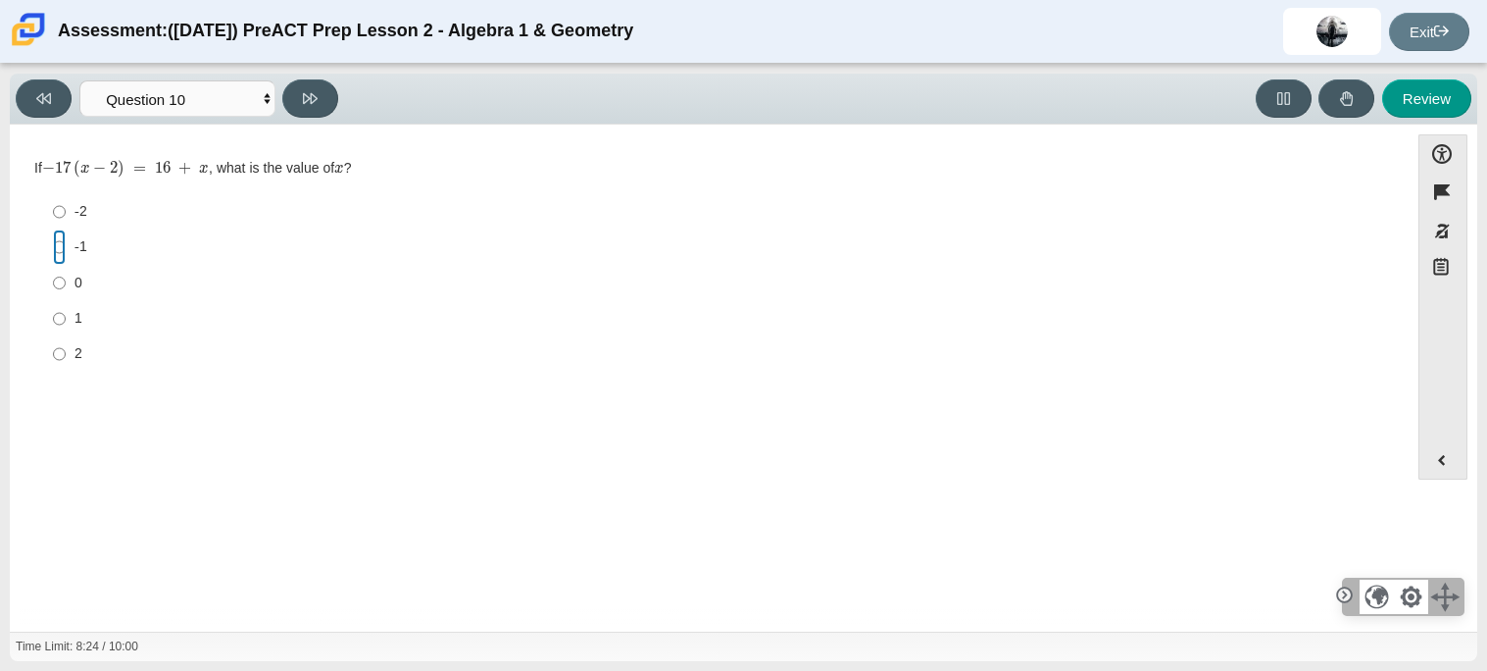
click at [59, 250] on input "-1 -1" at bounding box center [59, 246] width 13 height 35
radio input "true"
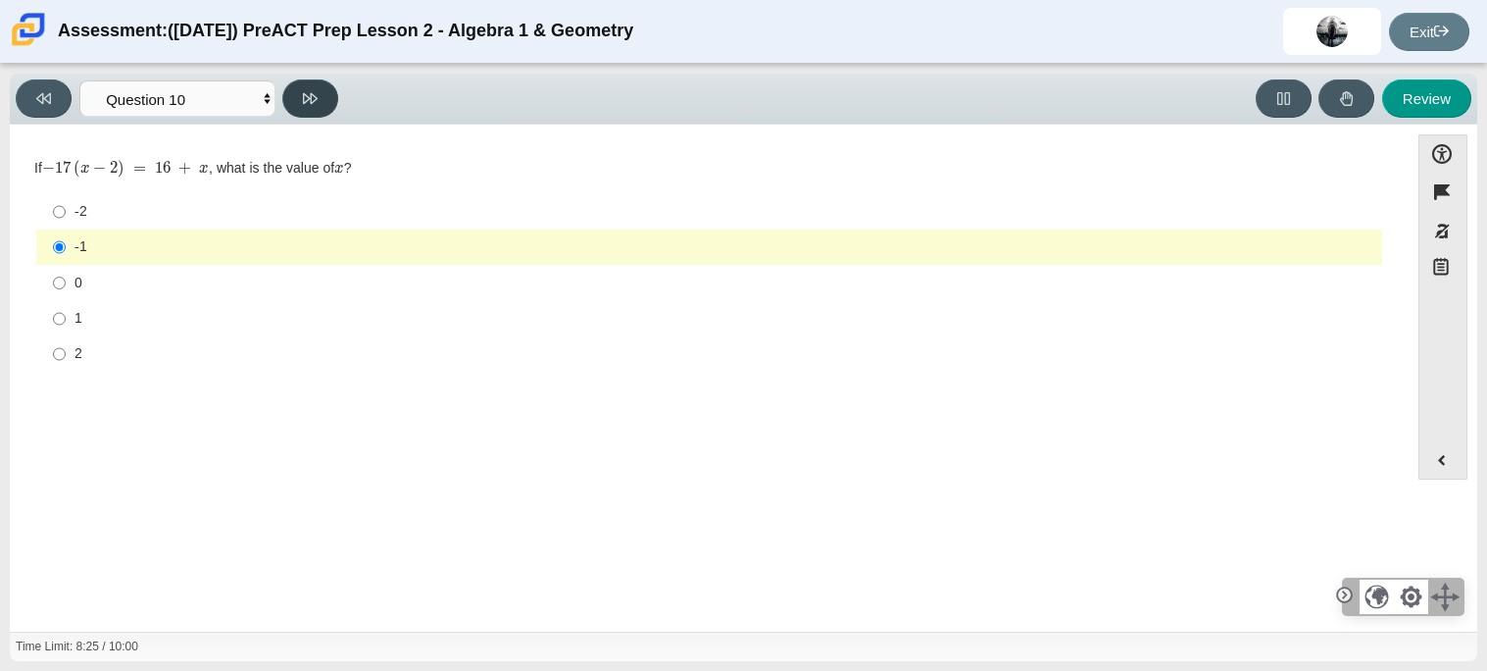
click at [315, 110] on button at bounding box center [310, 98] width 56 height 38
select select "review"
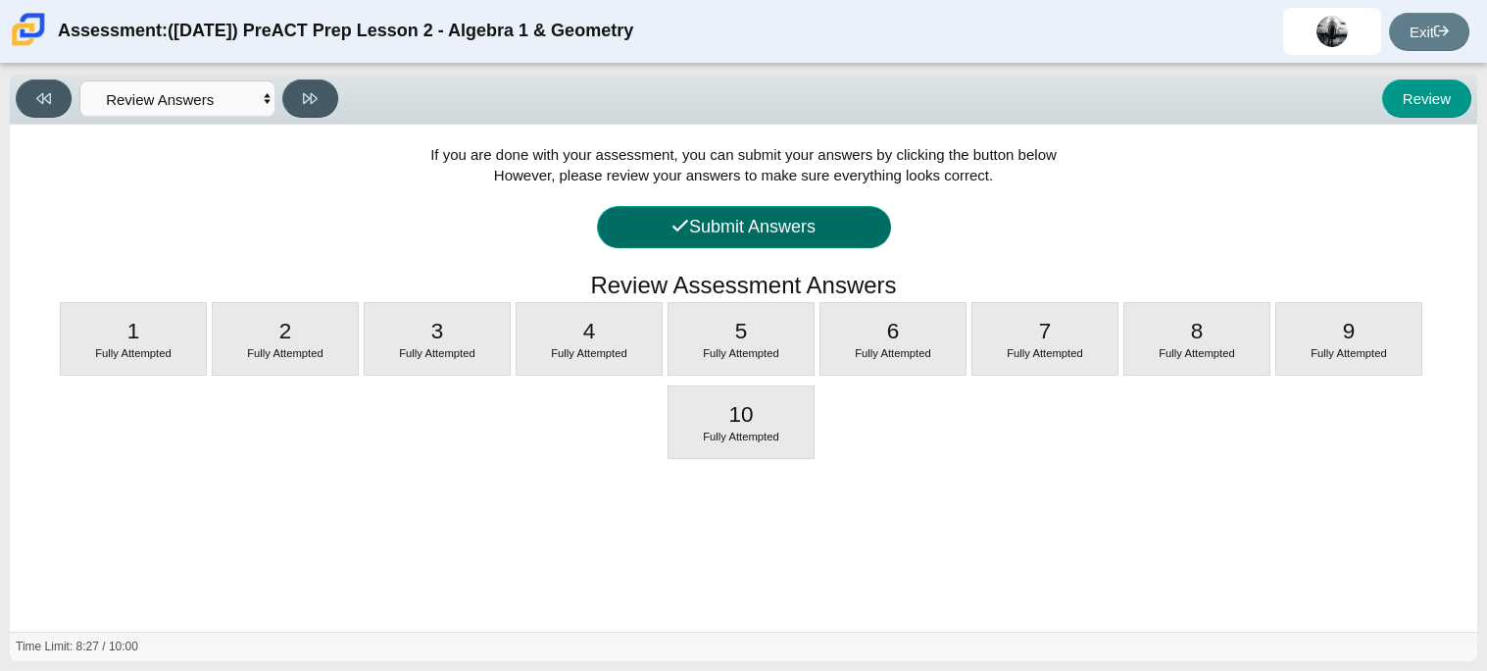
click at [824, 219] on button "Submit Answers" at bounding box center [744, 227] width 294 height 42
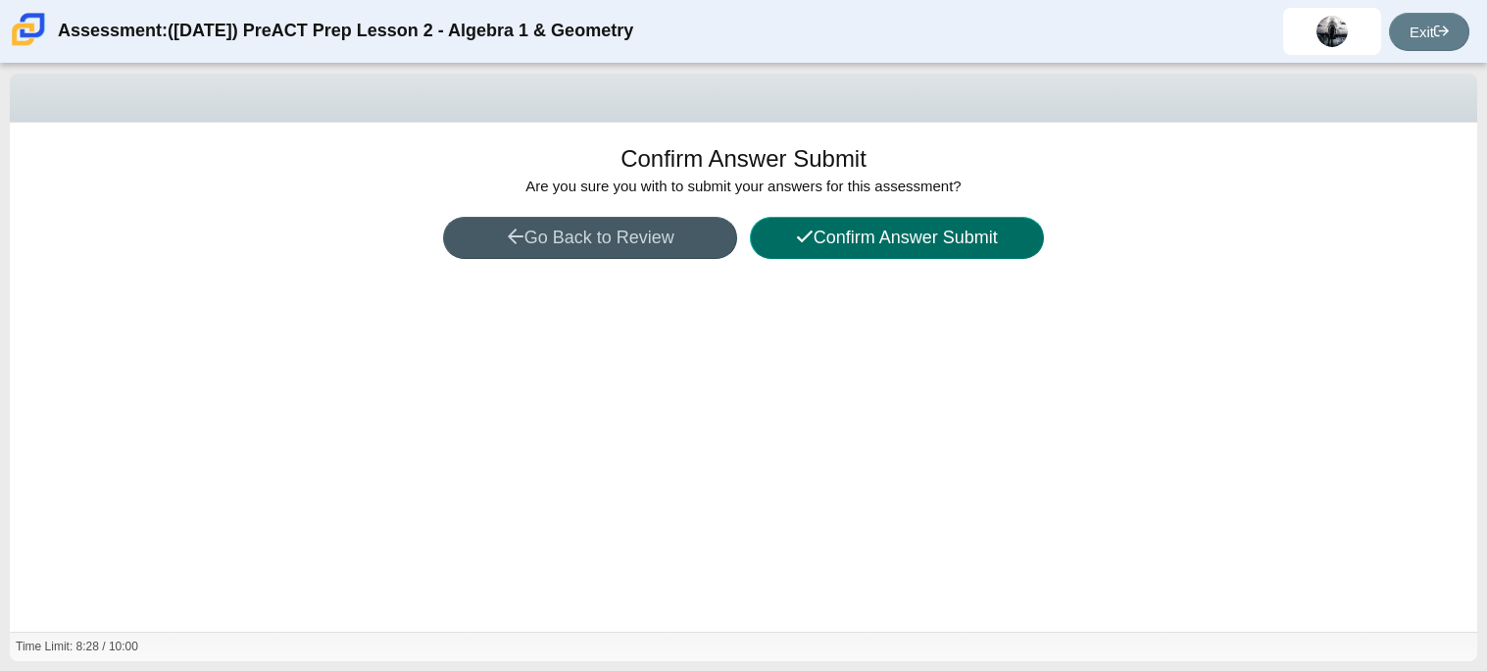
click at [824, 219] on button "Confirm Answer Submit" at bounding box center [897, 238] width 294 height 42
